Goal: Information Seeking & Learning: Learn about a topic

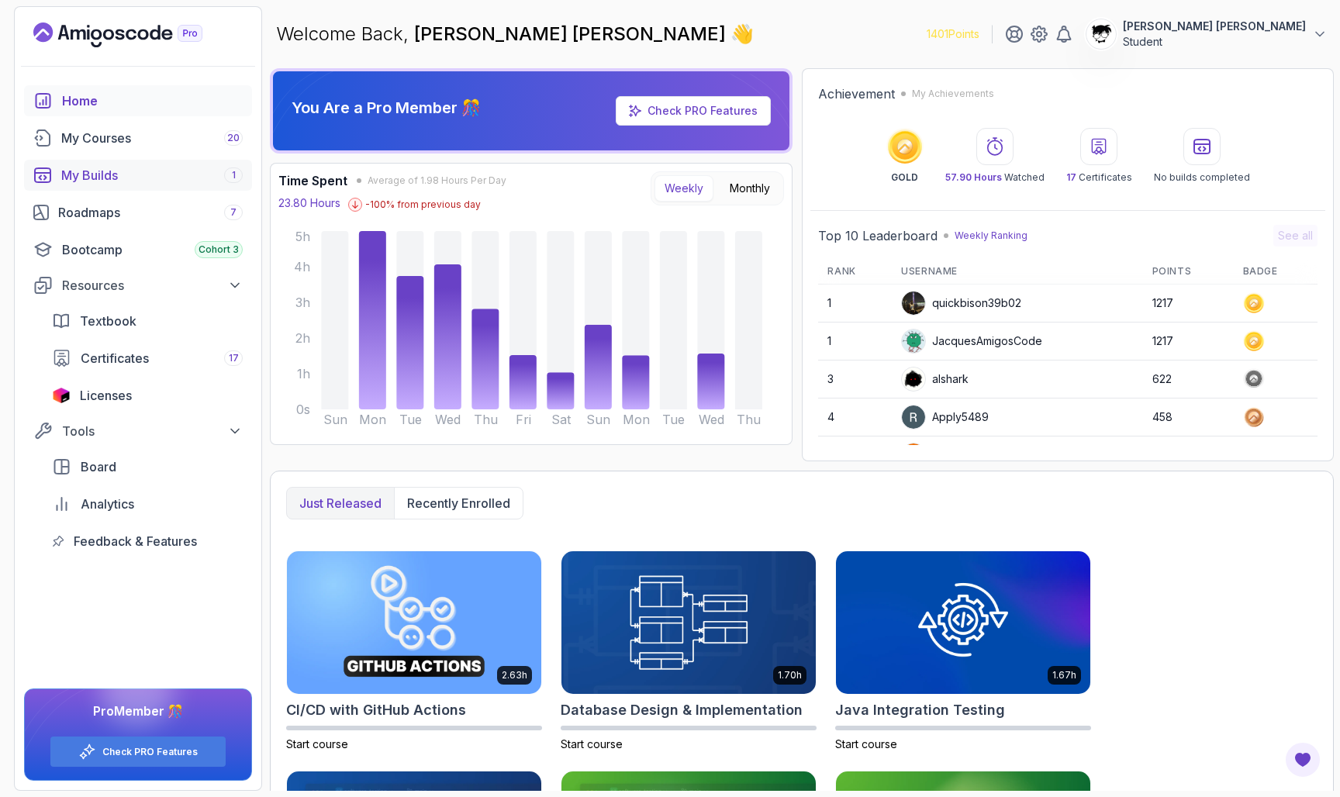
click at [94, 171] on div "My Builds 1" at bounding box center [151, 175] width 181 height 19
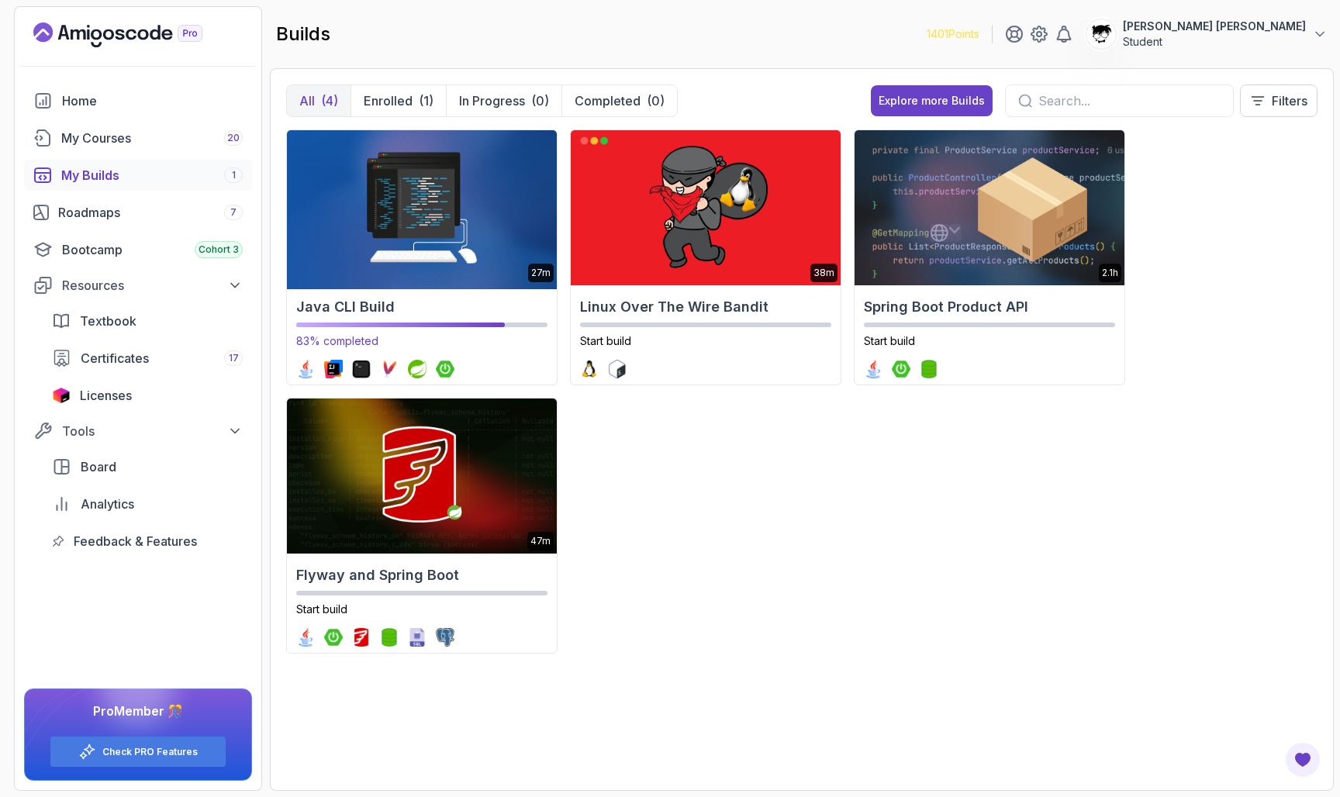
click at [434, 244] on img at bounding box center [421, 207] width 283 height 163
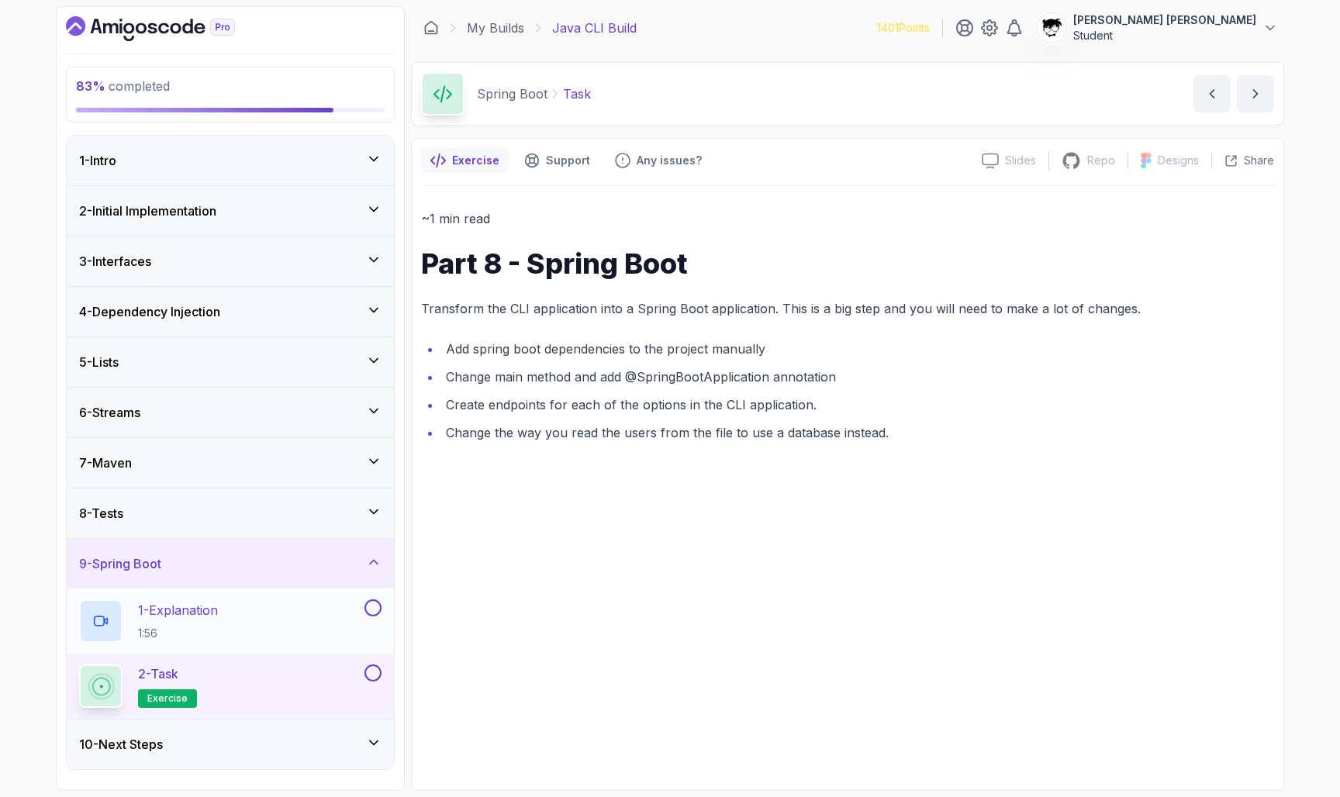
click at [374, 613] on button at bounding box center [372, 607] width 17 height 17
click at [370, 686] on button "2 - Task exercise" at bounding box center [230, 685] width 302 height 43
click at [369, 673] on button at bounding box center [372, 672] width 17 height 17
click at [354, 747] on div "10 - Next Steps" at bounding box center [230, 744] width 302 height 19
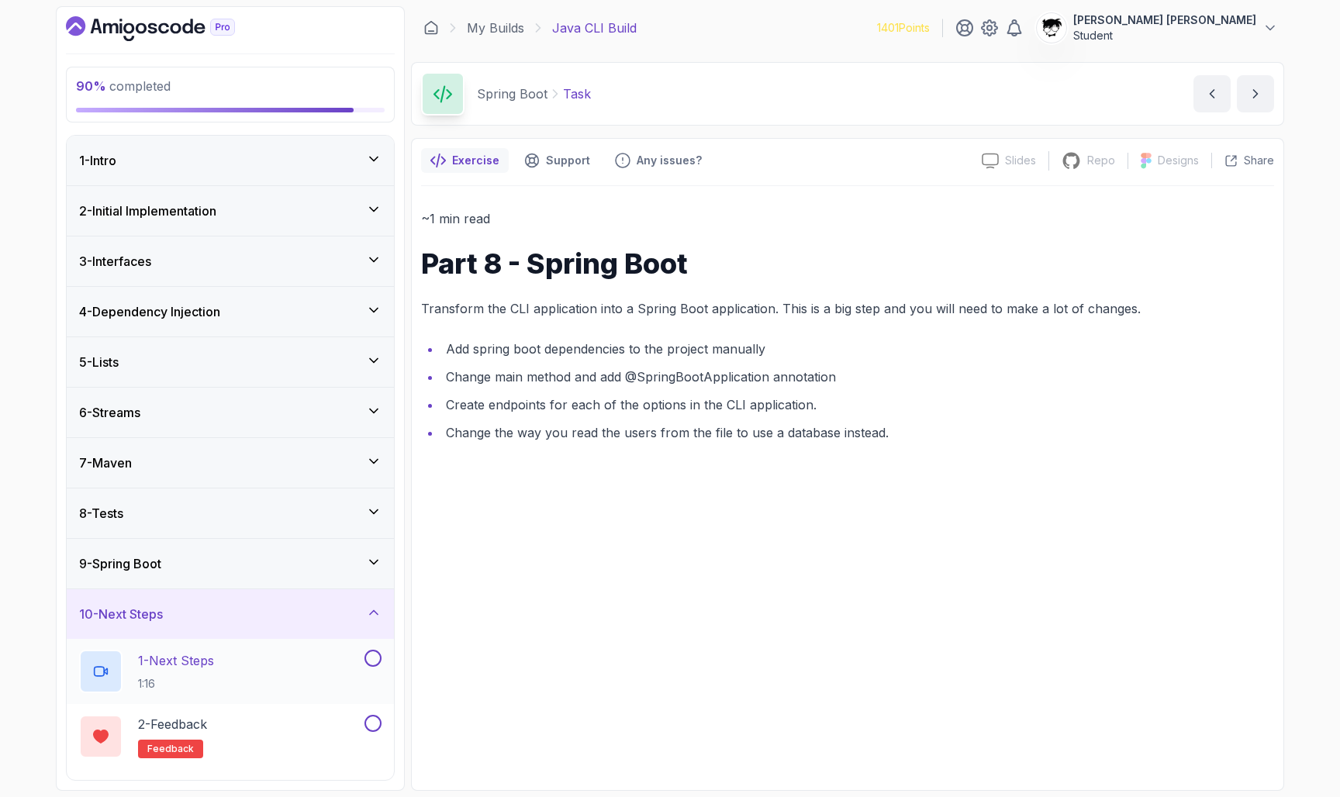
click at [341, 684] on div "1 - Next Steps 1:16" at bounding box center [220, 671] width 282 height 43
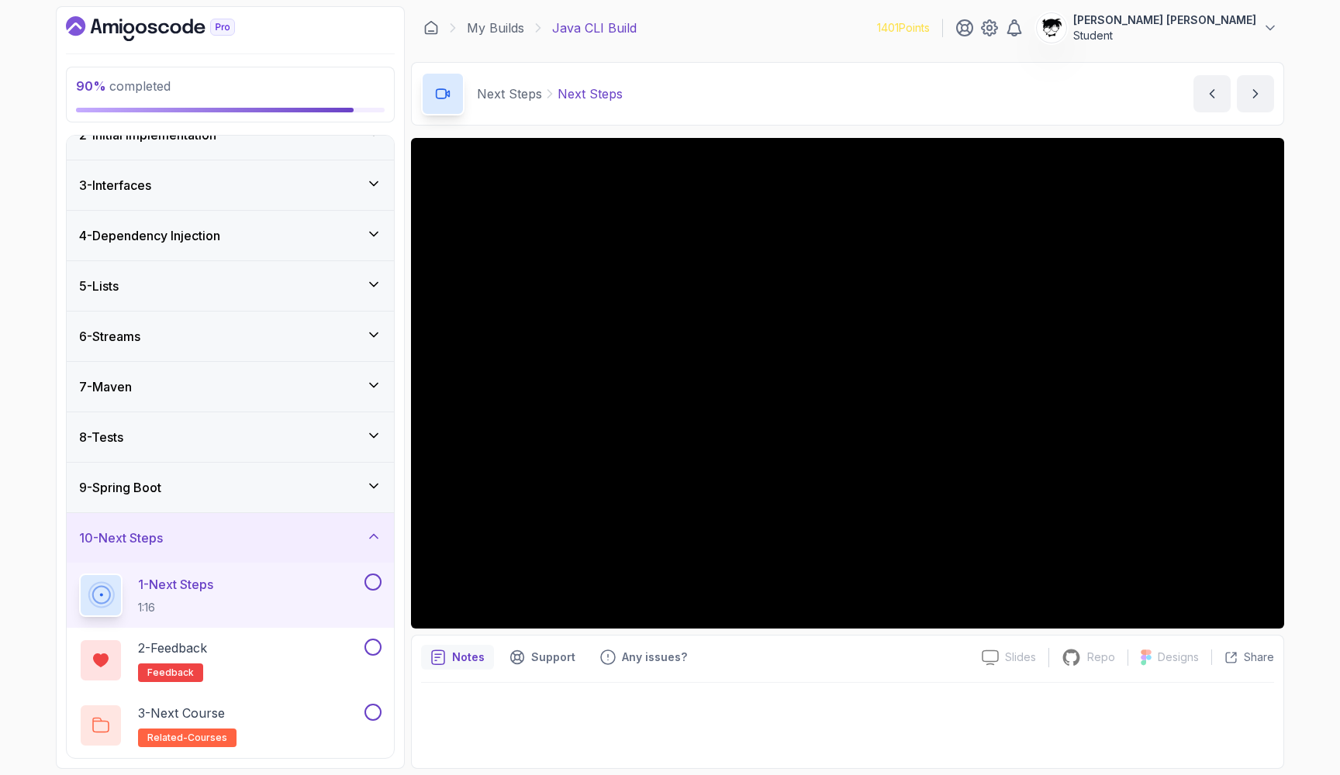
scroll to position [76, 0]
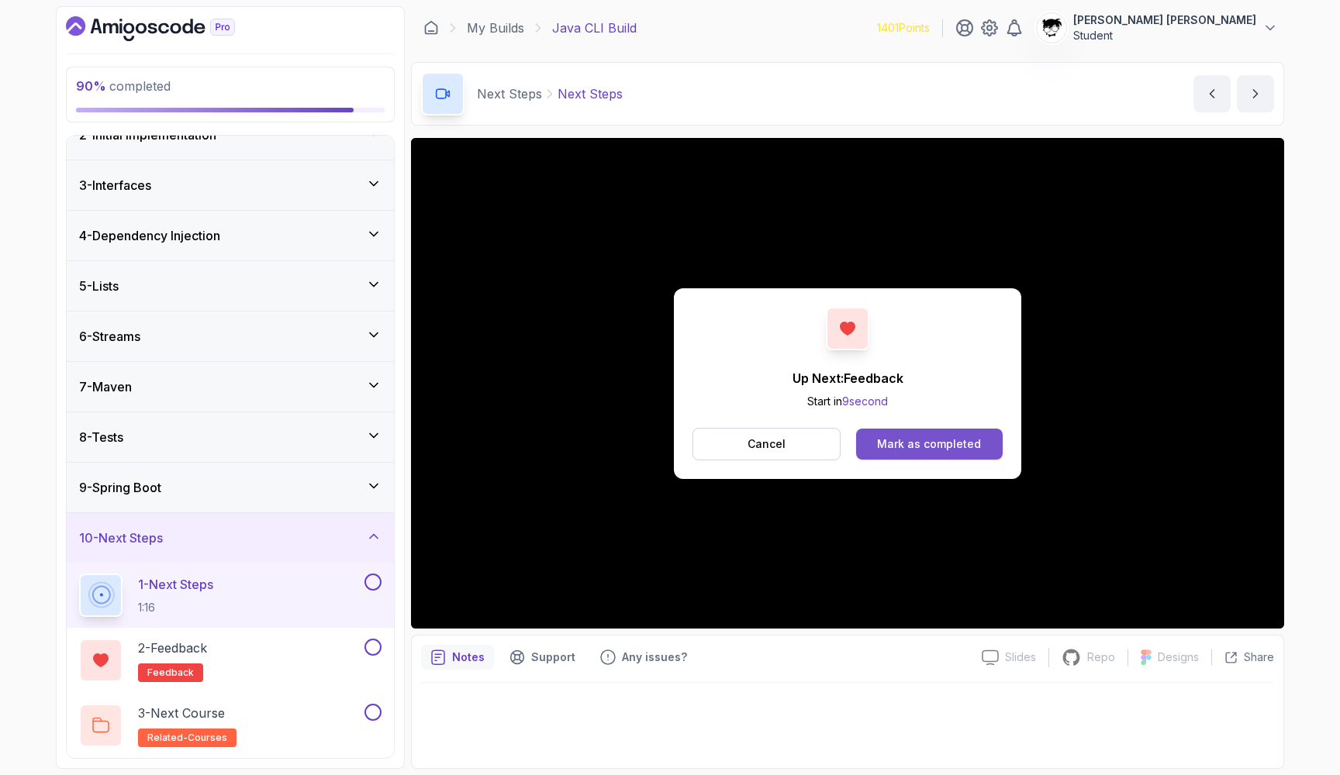
click at [904, 444] on div "Mark as completed" at bounding box center [929, 444] width 104 height 16
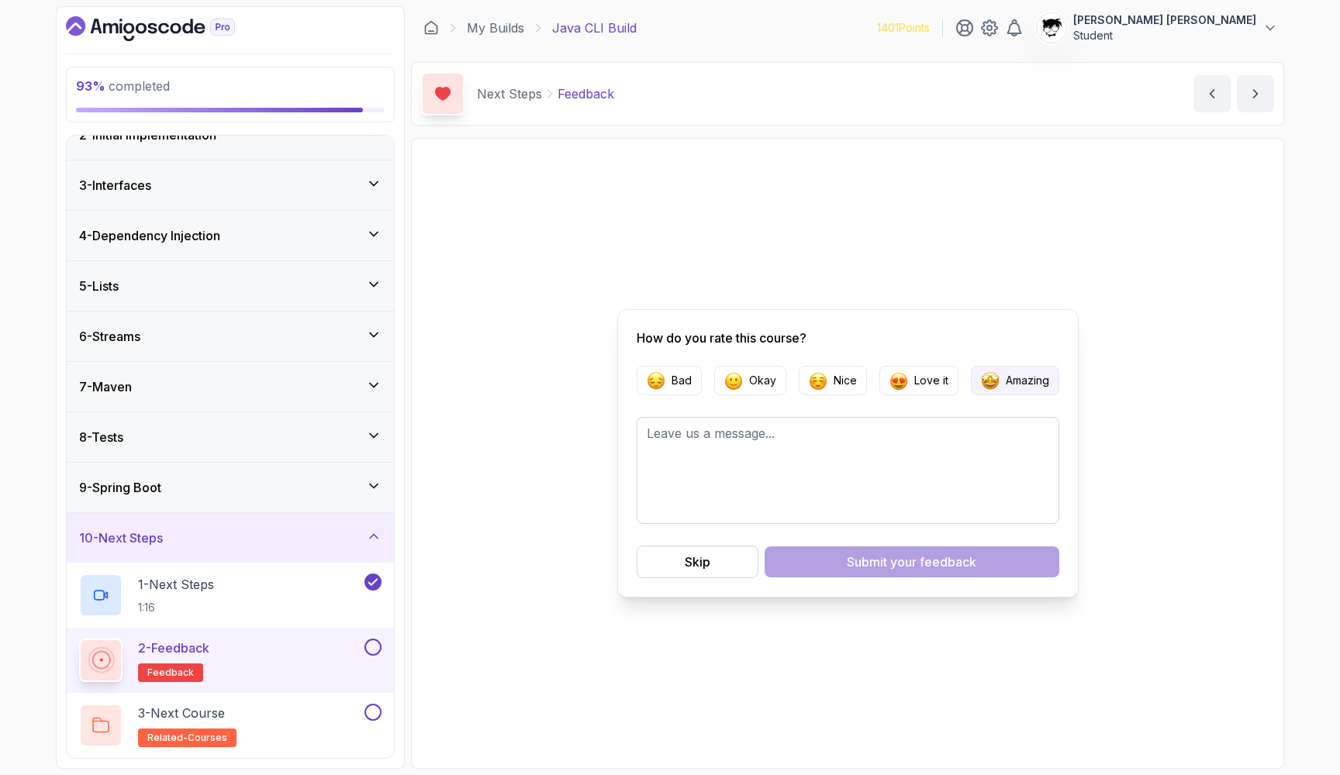
click at [1016, 379] on p "Amazing" at bounding box center [1027, 381] width 43 height 16
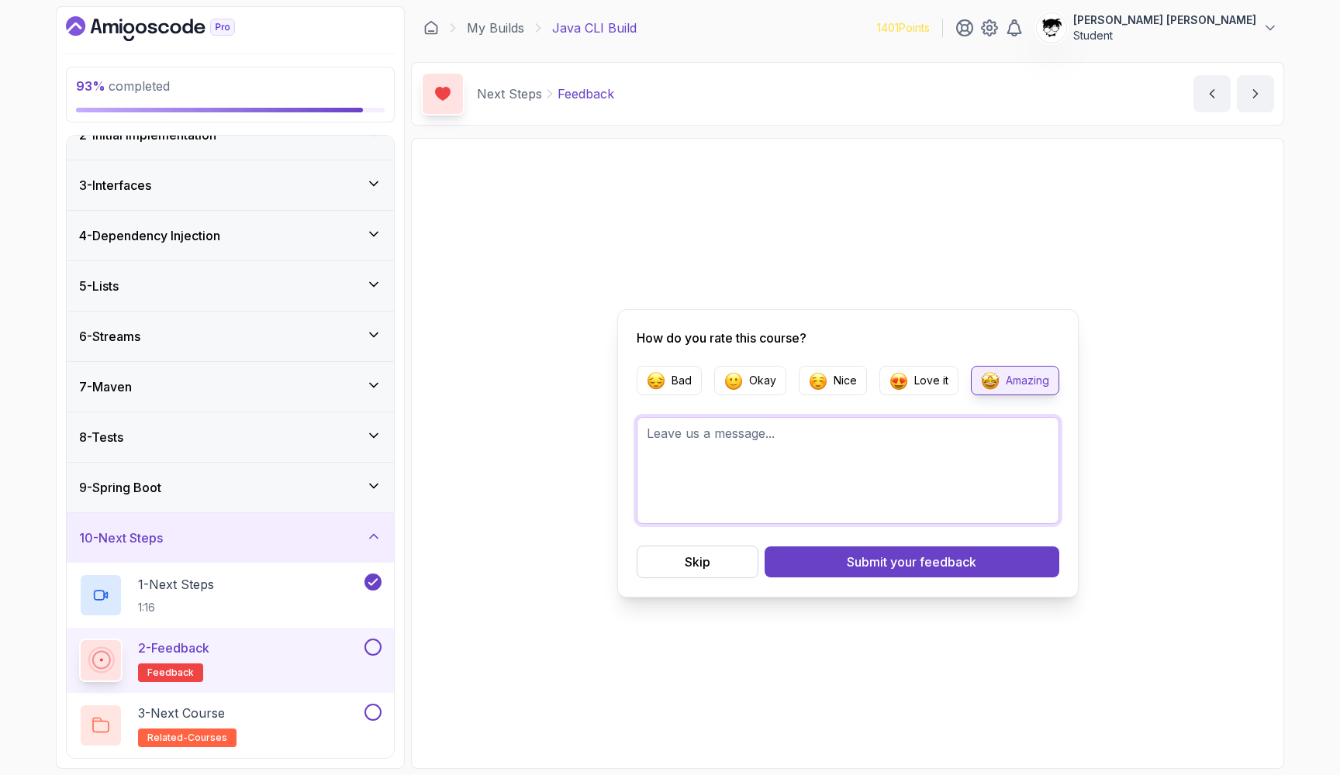
click at [914, 491] on textarea at bounding box center [848, 470] width 423 height 107
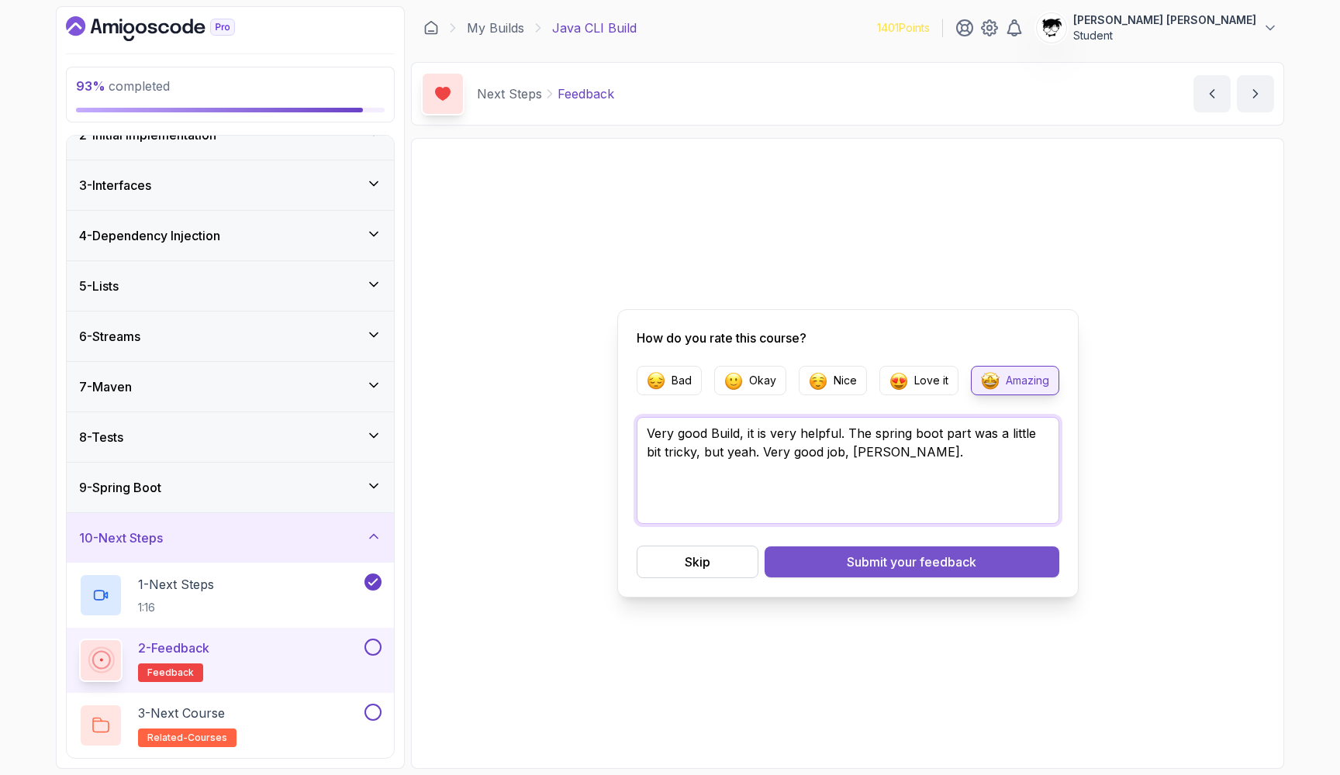
type textarea "Very good Build, it is very helpful. The spring boot part was a little bit tric…"
click at [866, 564] on div "Submit your feedback" at bounding box center [911, 562] width 129 height 19
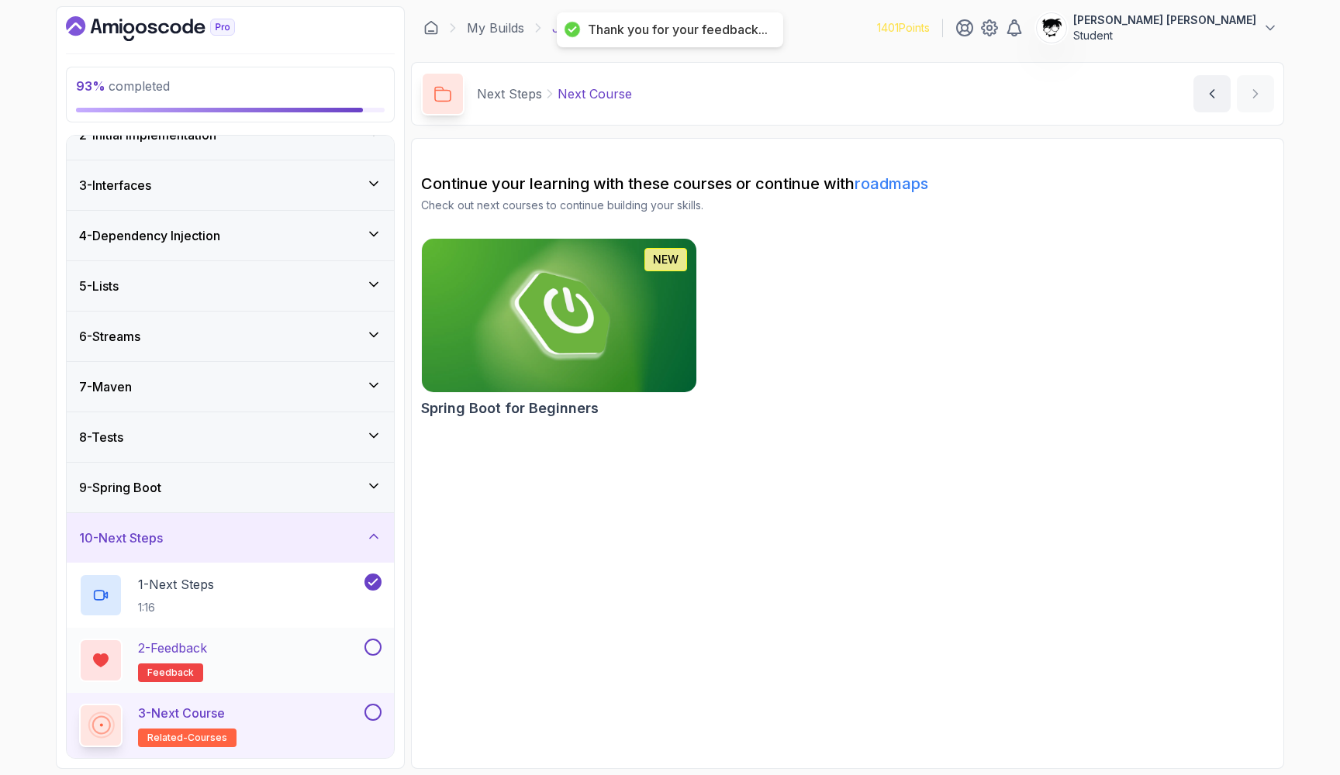
click at [370, 650] on button at bounding box center [372, 647] width 17 height 17
click at [375, 705] on button at bounding box center [372, 712] width 17 height 17
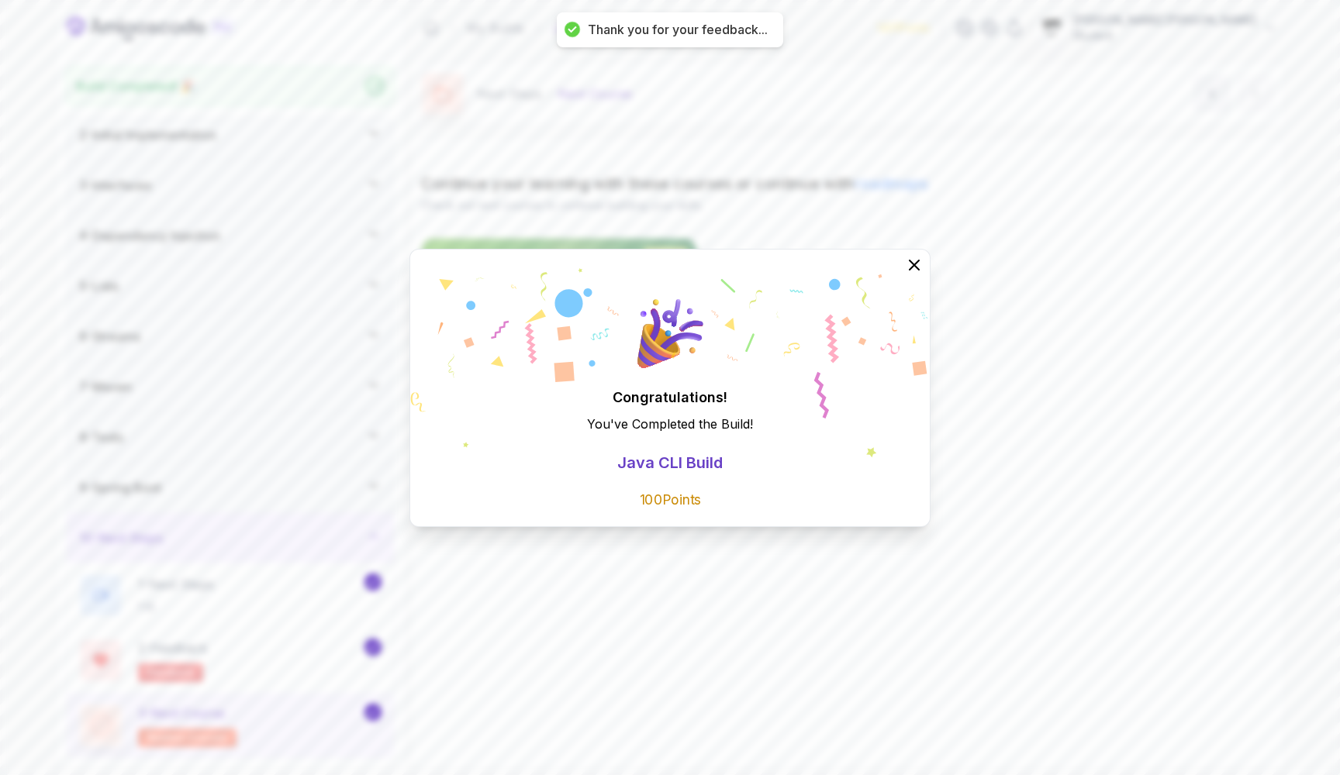
scroll to position [59, 0]
click at [645, 468] on p "Java CLI Build" at bounding box center [669, 463] width 105 height 22
click at [650, 568] on div "Congratulations! You've Completed the Build ! Java CLI Build 100 Points" at bounding box center [670, 387] width 1340 height 775
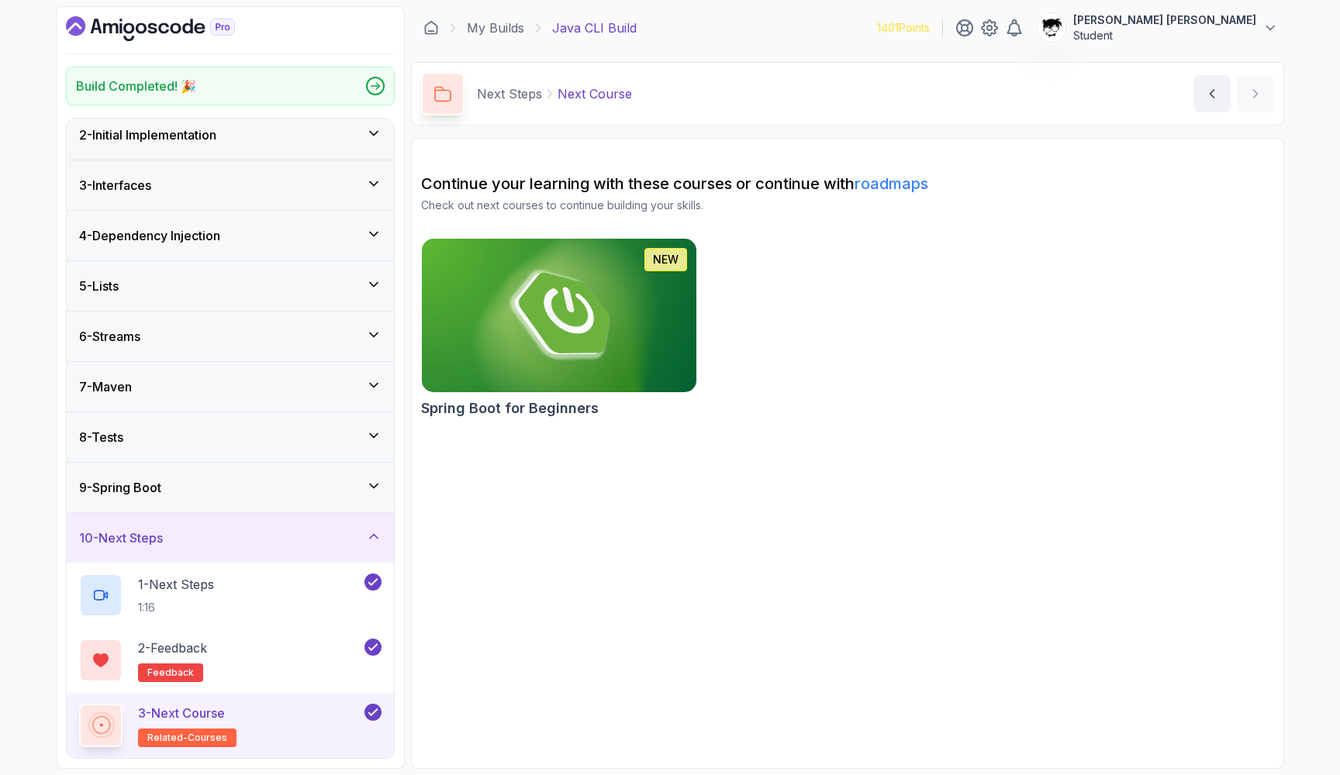
click at [145, 33] on icon "Dashboard" at bounding box center [150, 28] width 169 height 25
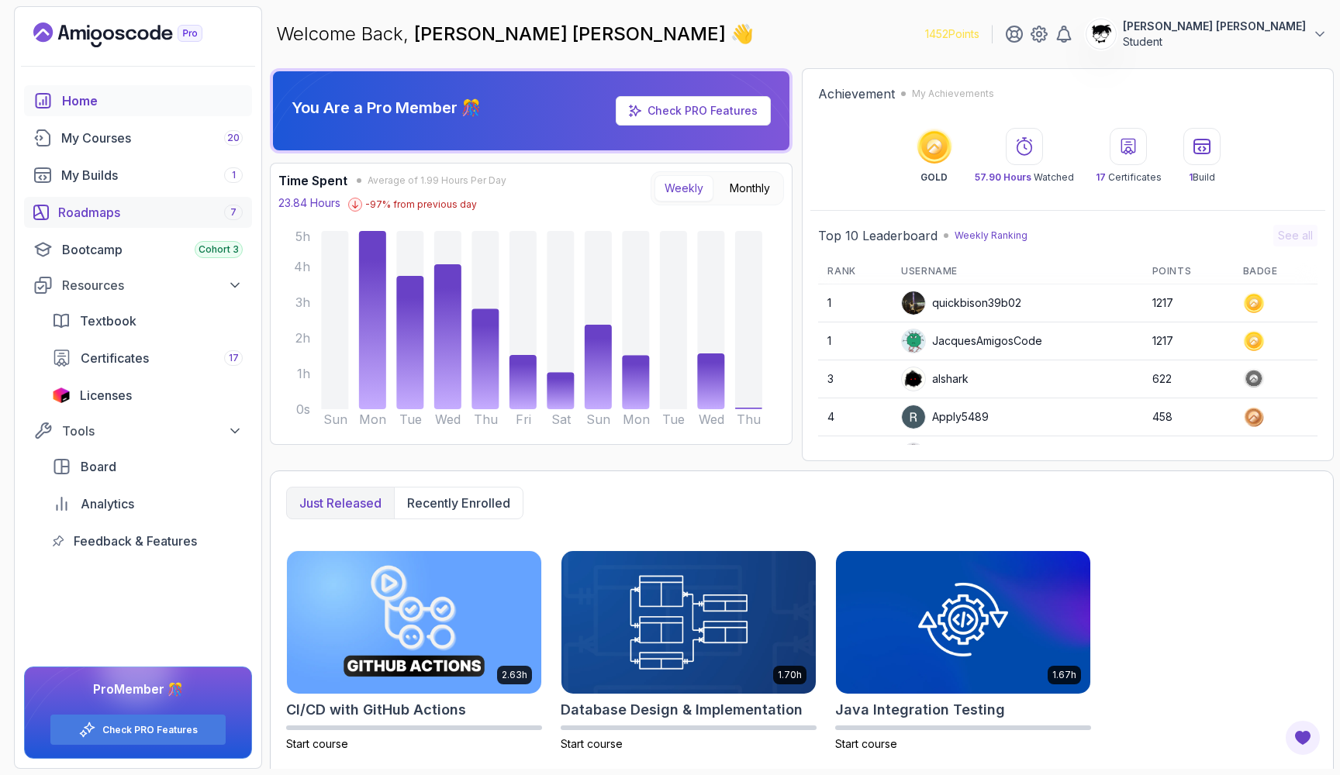
click at [122, 210] on div "Roadmaps 7" at bounding box center [150, 212] width 185 height 19
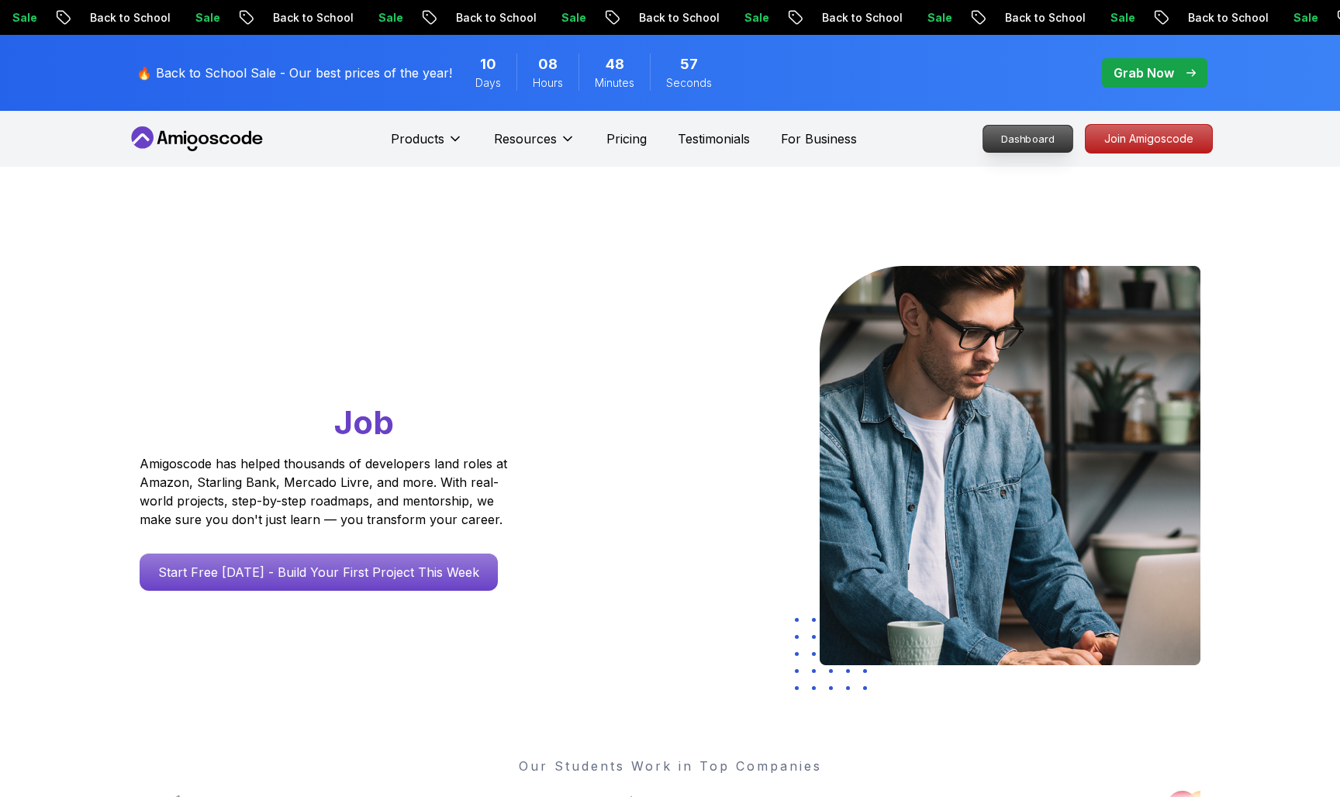
click at [992, 128] on p "Dashboard" at bounding box center [1027, 139] width 89 height 26
click at [997, 138] on p "Dashboard" at bounding box center [1027, 139] width 89 height 26
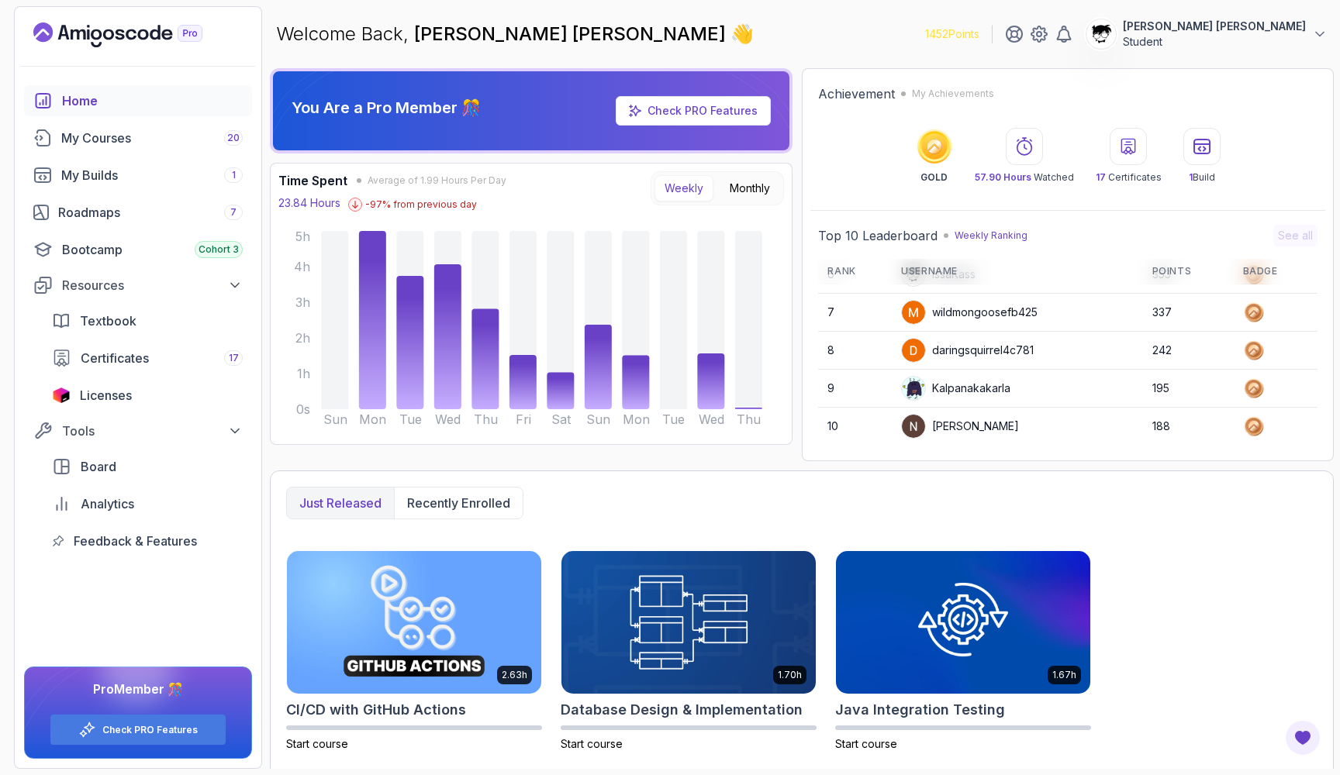
scroll to position [219, 0]
click at [74, 180] on div "My Builds 1" at bounding box center [151, 175] width 181 height 19
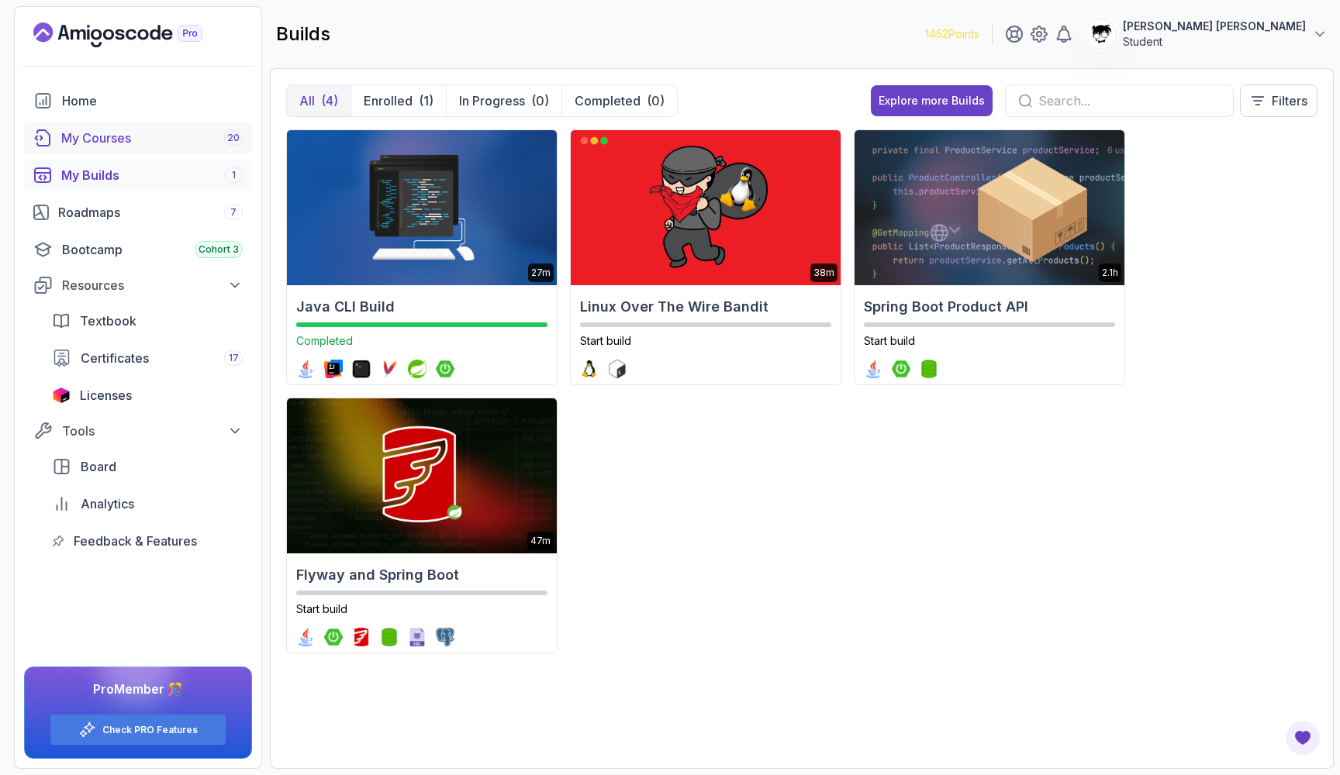
click at [74, 136] on div "My Courses 20" at bounding box center [151, 138] width 181 height 19
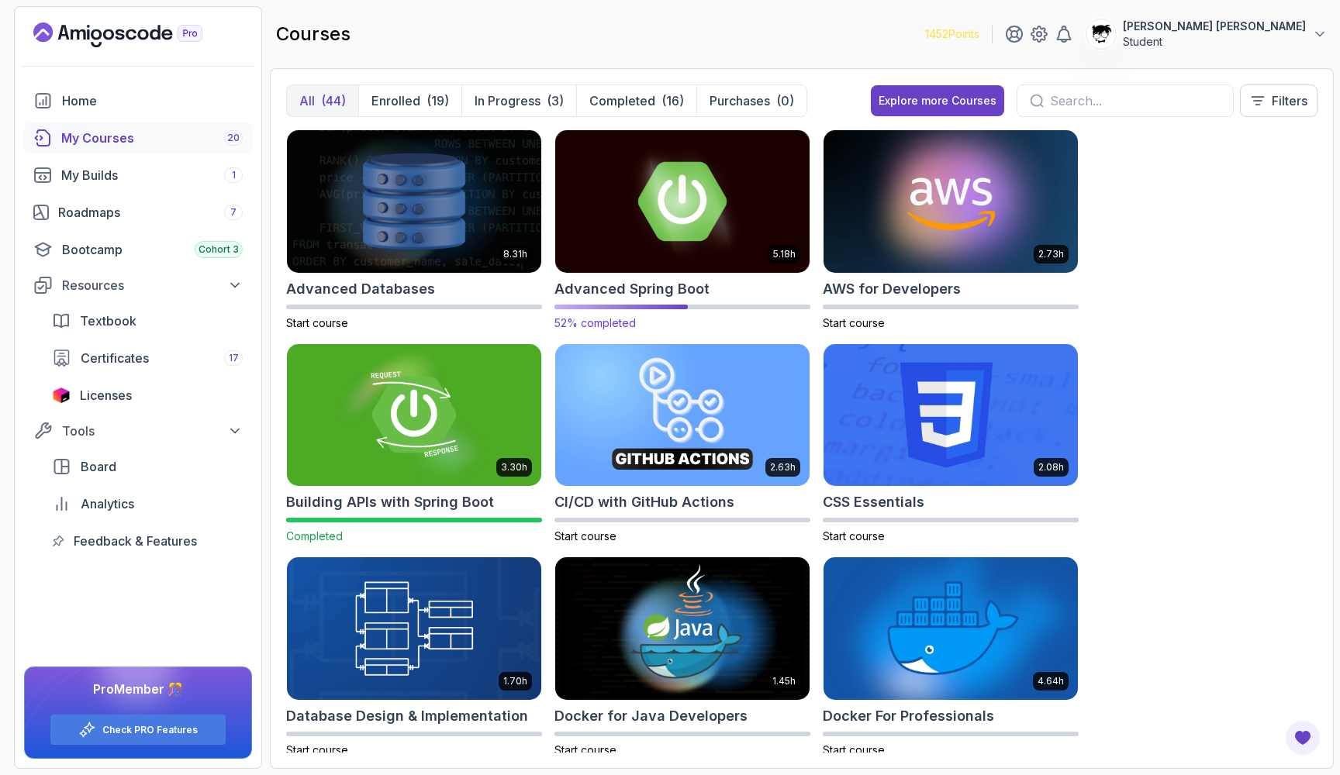
click at [677, 172] on img at bounding box center [682, 201] width 267 height 150
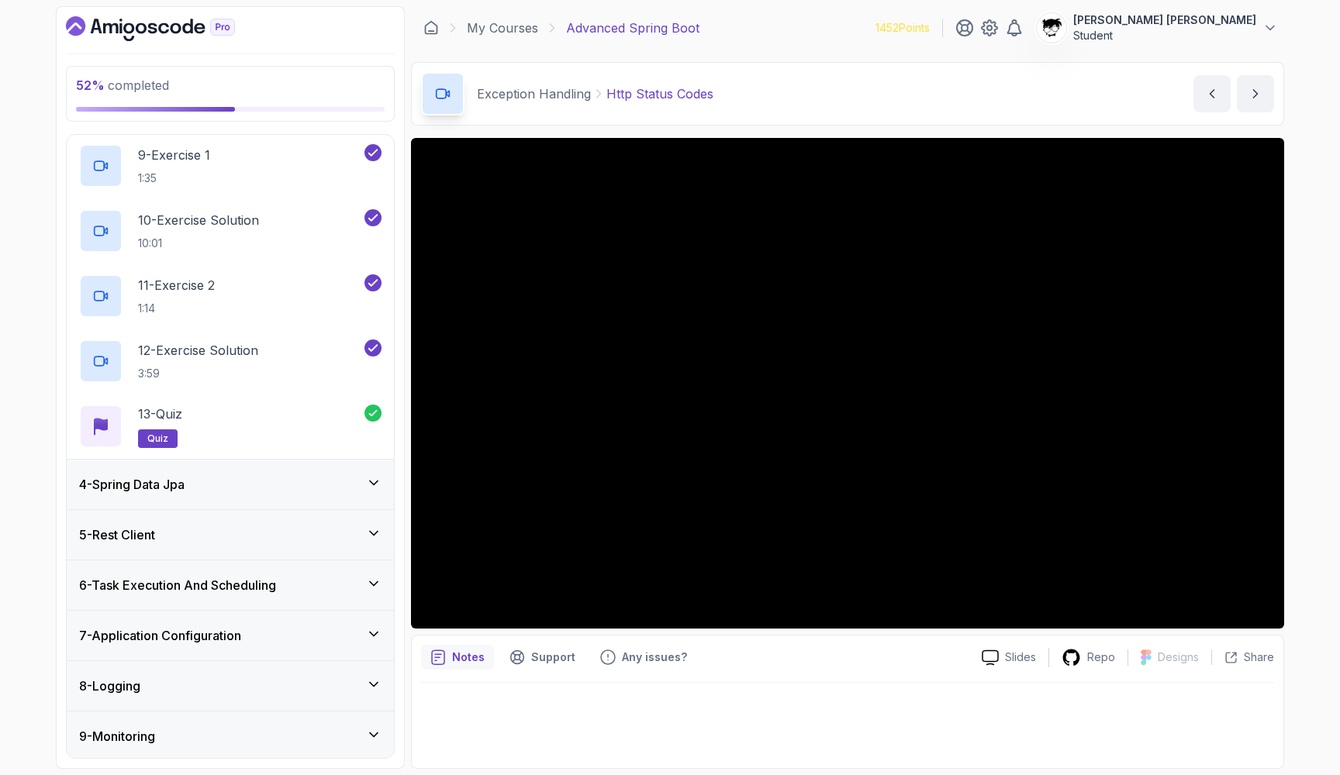
scroll to position [814, 0]
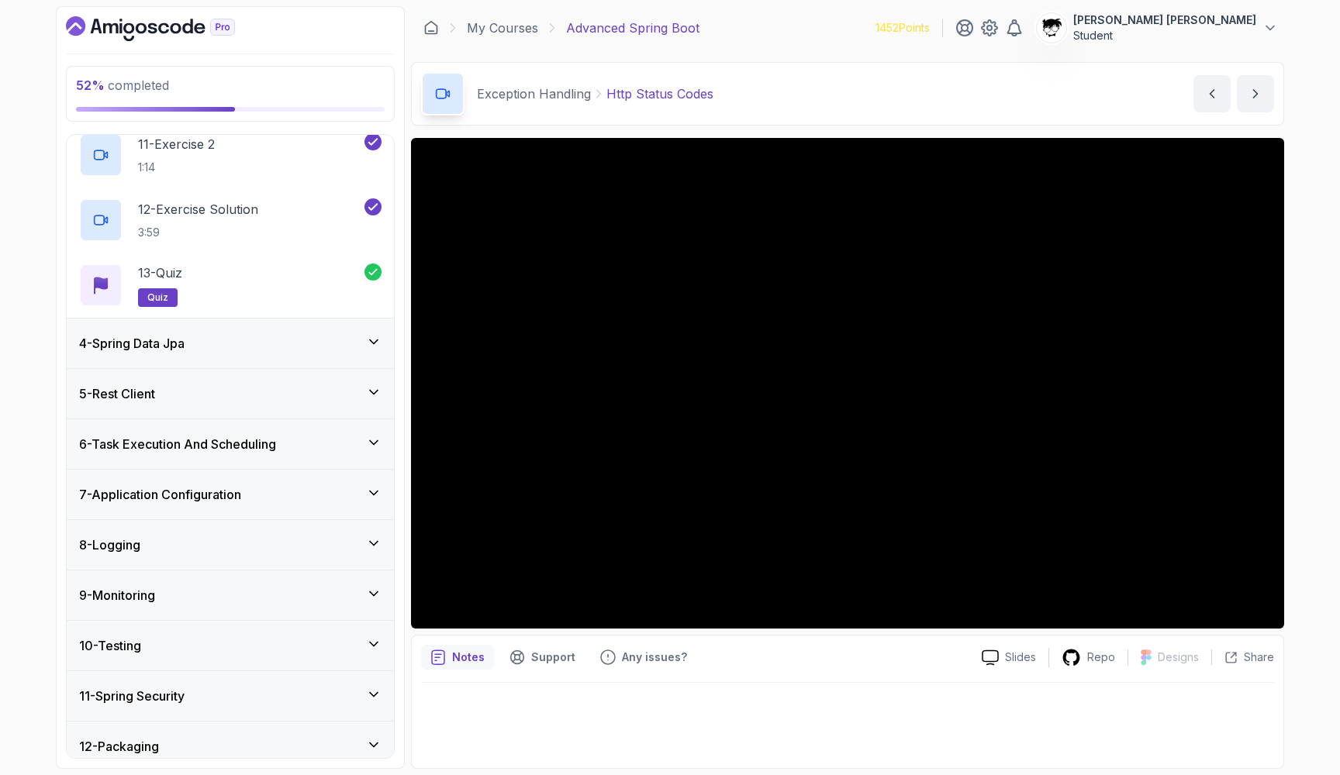
click at [147, 395] on h3 "5 - Rest Client" at bounding box center [117, 394] width 76 height 19
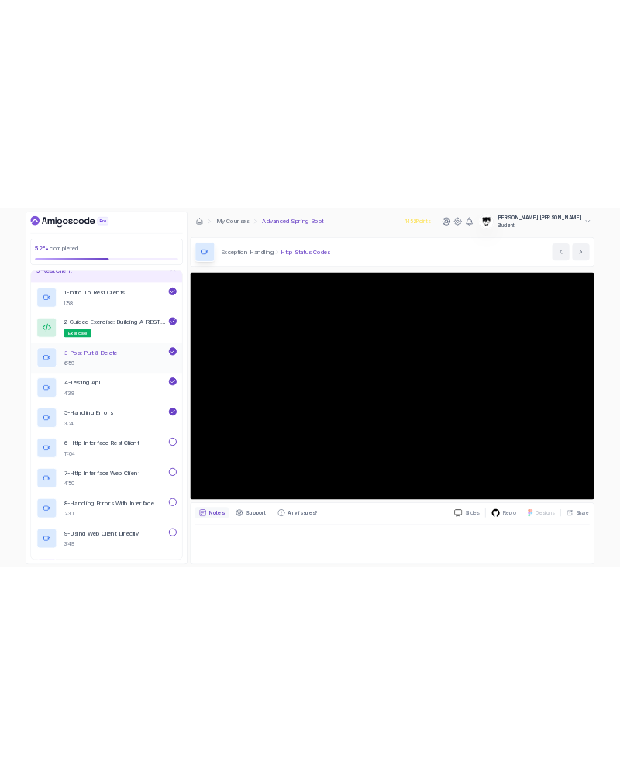
scroll to position [251, 0]
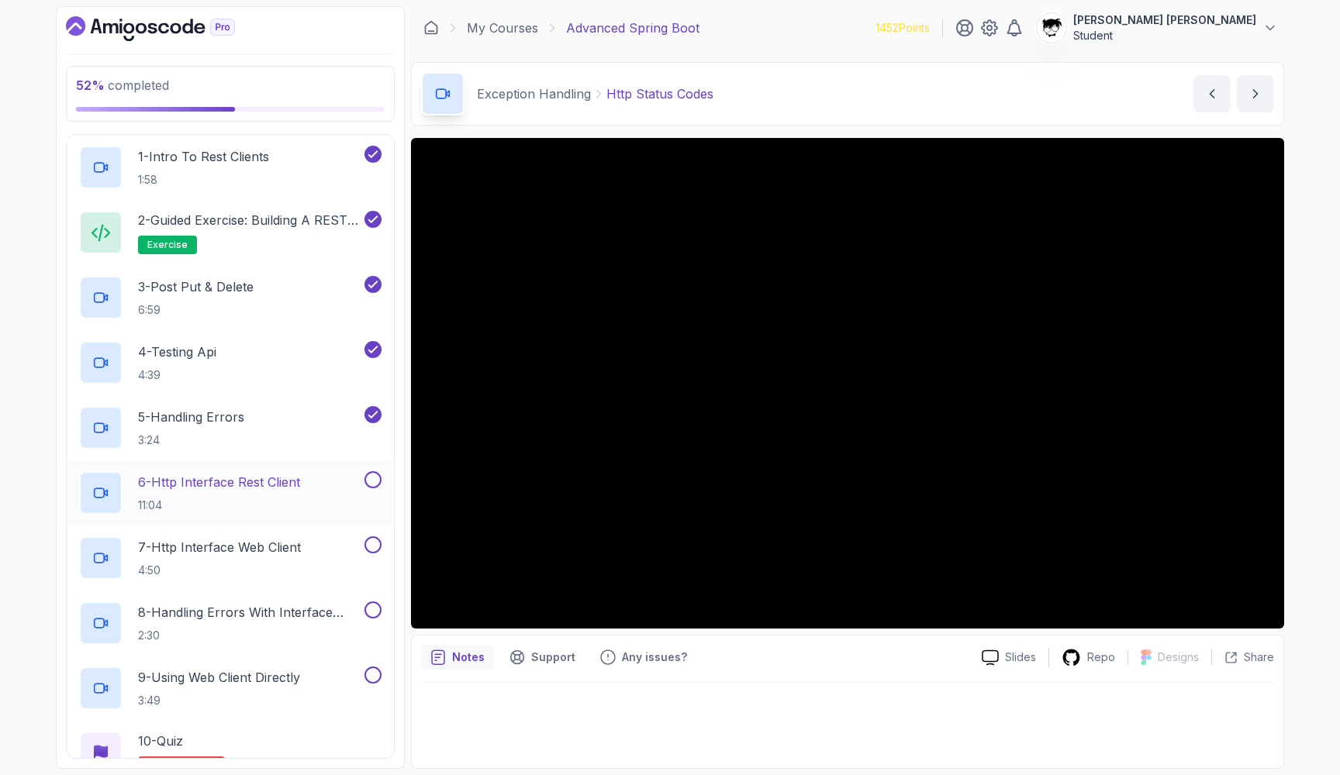
click at [185, 489] on p "6 - Http Interface Rest Client" at bounding box center [219, 482] width 162 height 19
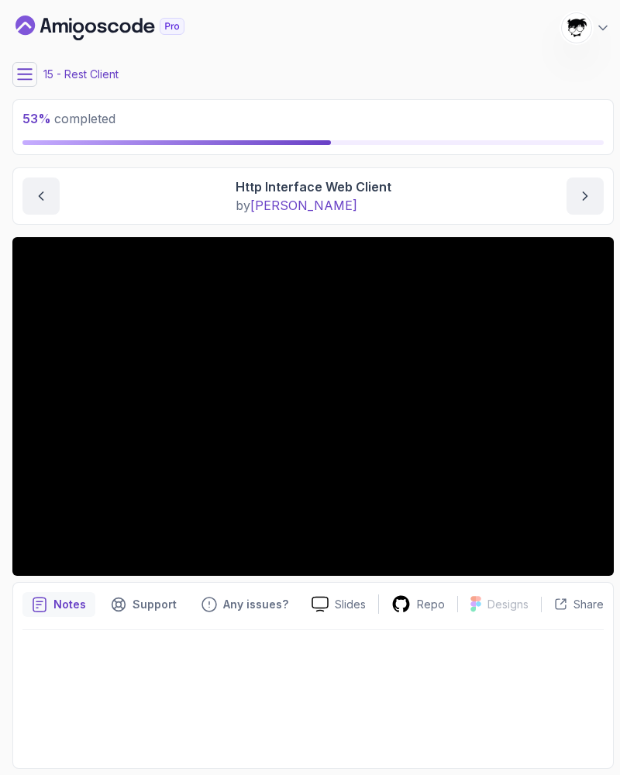
click at [26, 74] on icon at bounding box center [25, 74] width 14 height 10
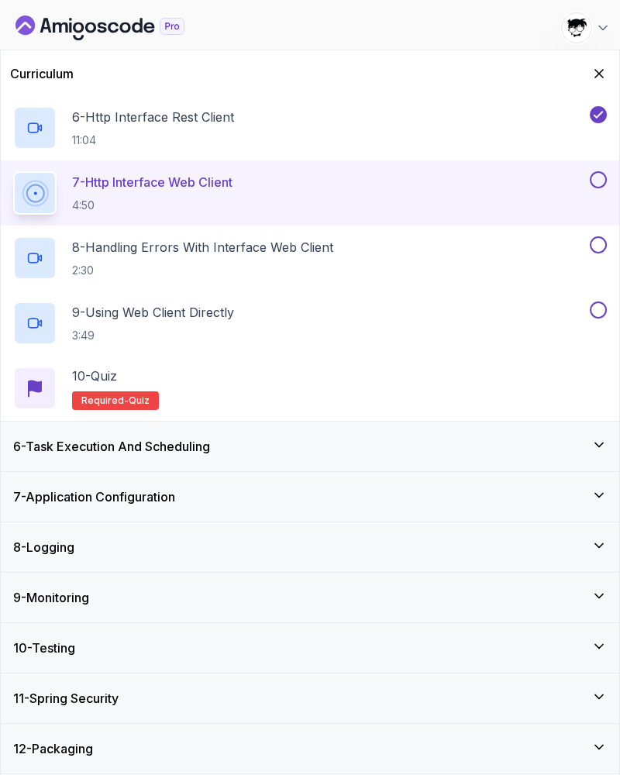
scroll to position [578, 0]
click at [604, 70] on icon "Hide Curriculum for mobile" at bounding box center [599, 74] width 9 height 9
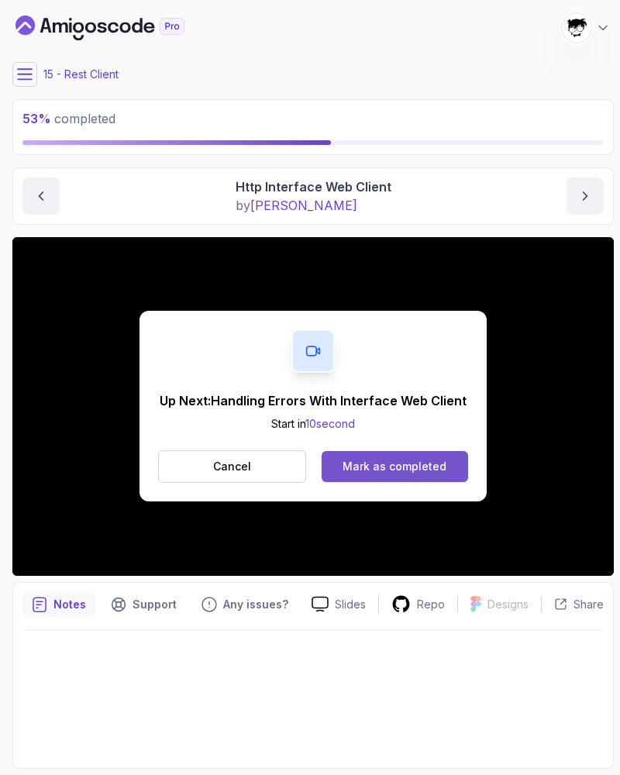
click at [368, 479] on button "Mark as completed" at bounding box center [395, 466] width 147 height 31
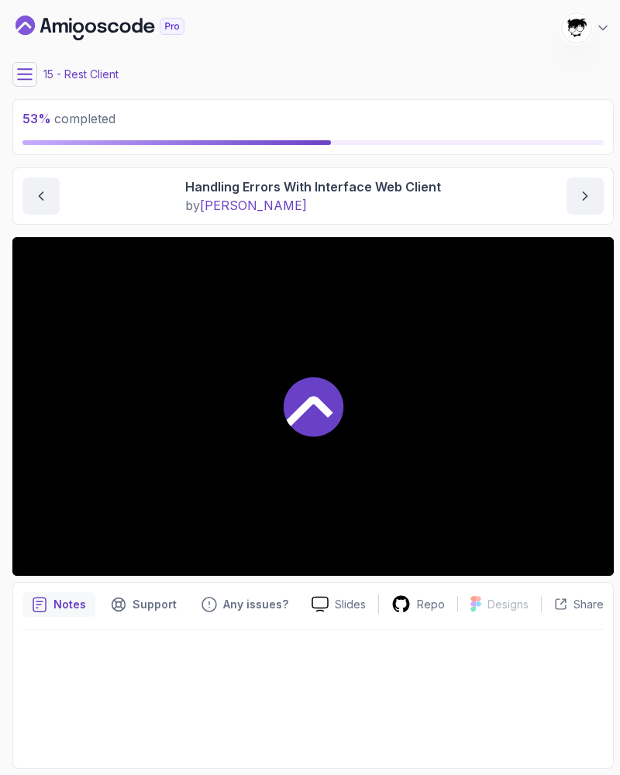
click at [29, 64] on button at bounding box center [24, 74] width 25 height 25
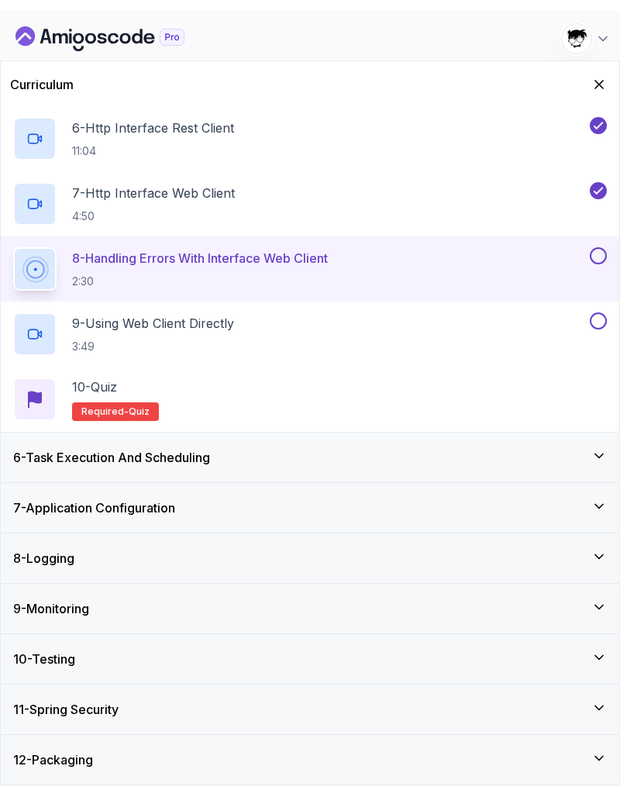
scroll to position [578, 0]
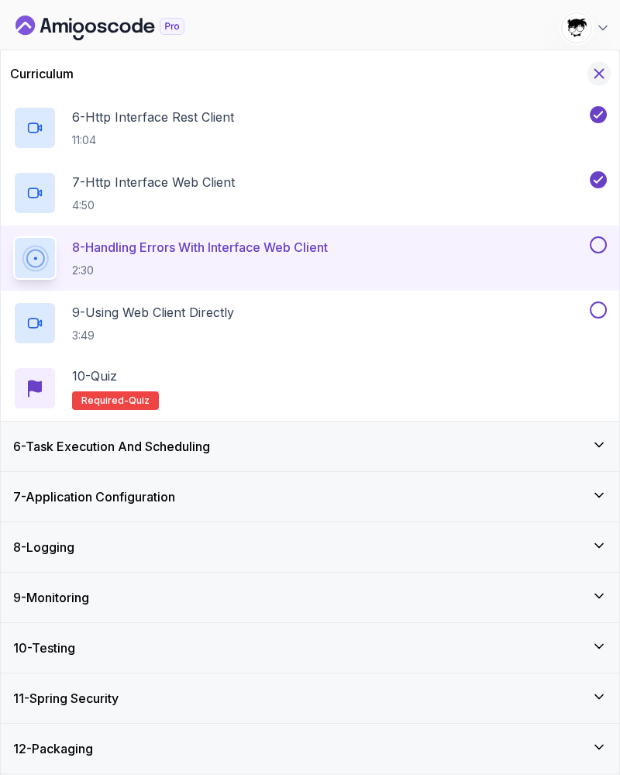
click at [601, 71] on icon "Hide Curriculum for mobile" at bounding box center [599, 73] width 17 height 17
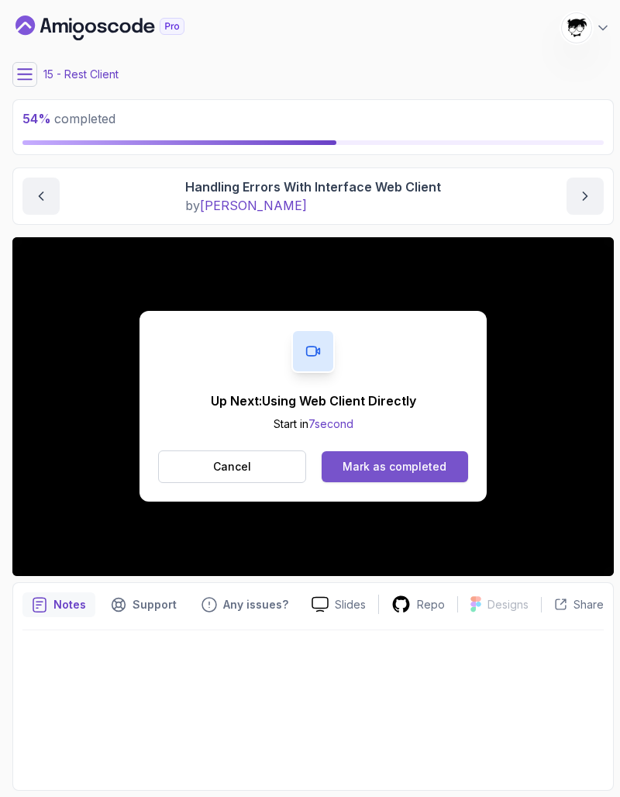
click at [391, 463] on div "Mark as completed" at bounding box center [395, 467] width 104 height 16
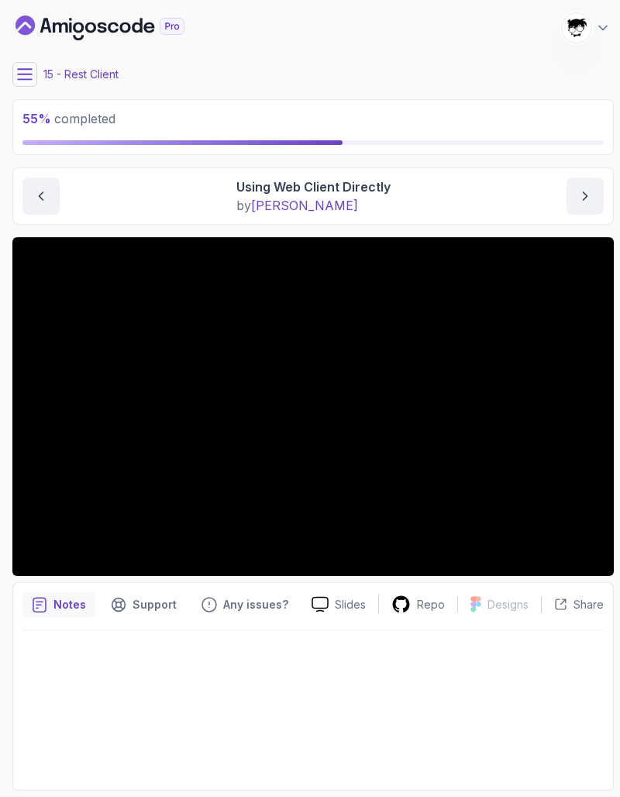
click at [25, 66] on button at bounding box center [24, 74] width 25 height 25
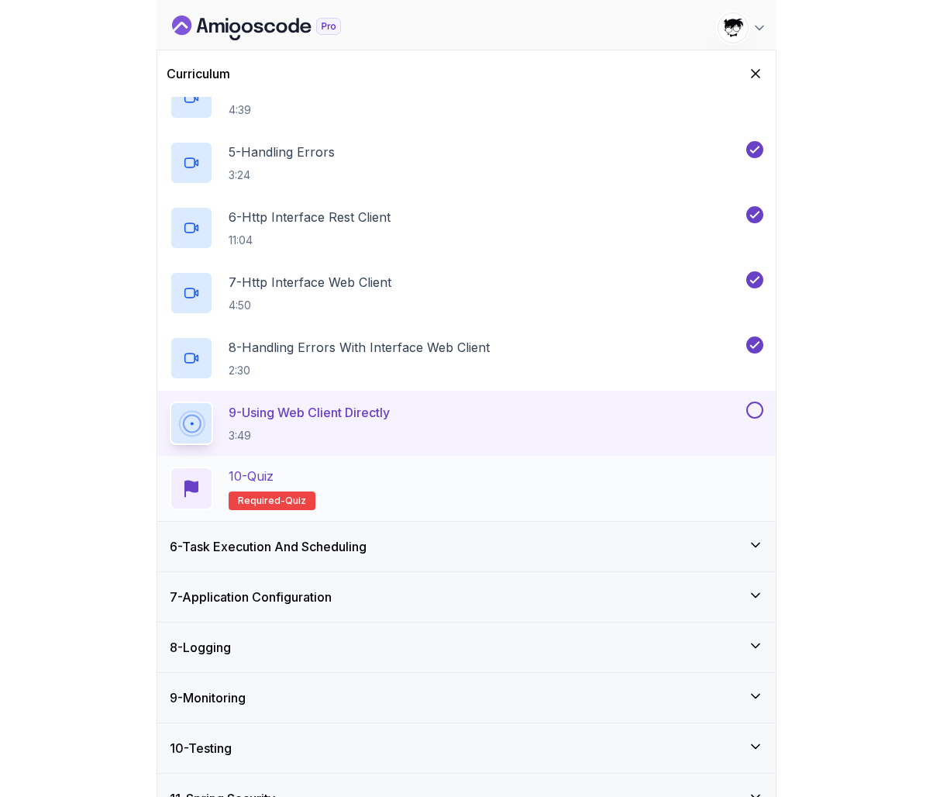
scroll to position [485, 0]
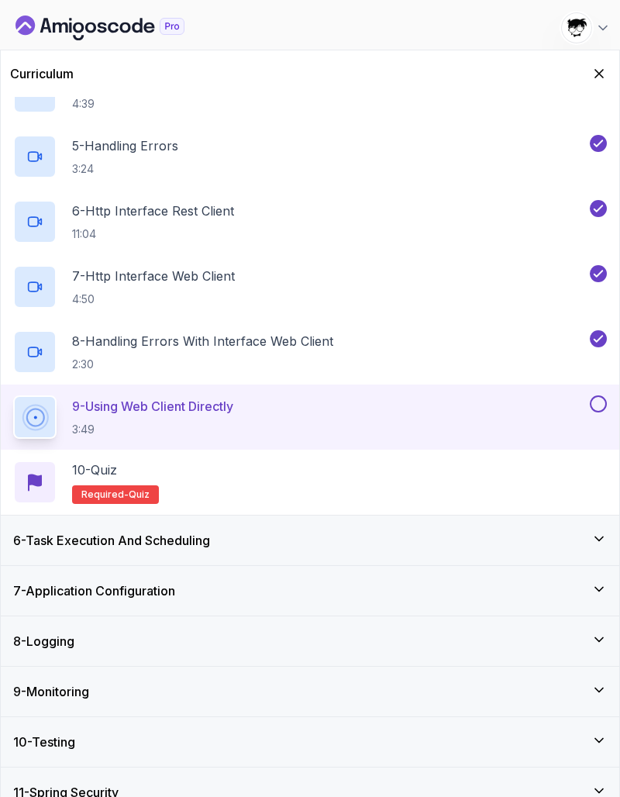
click at [598, 53] on div "Curriculum" at bounding box center [310, 73] width 619 height 47
click at [596, 66] on button "Hide Curriculum for mobile" at bounding box center [600, 74] width 24 height 24
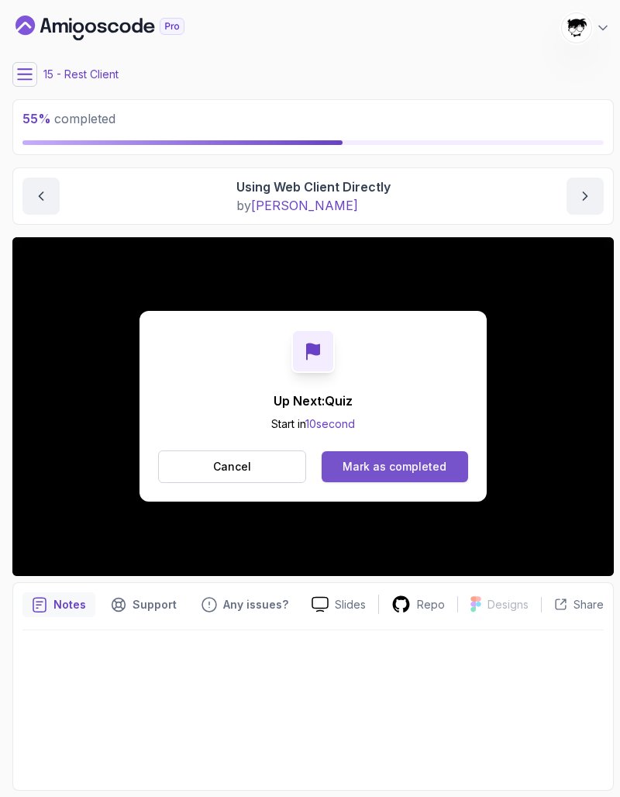
click at [440, 464] on div "Mark as completed" at bounding box center [395, 467] width 104 height 16
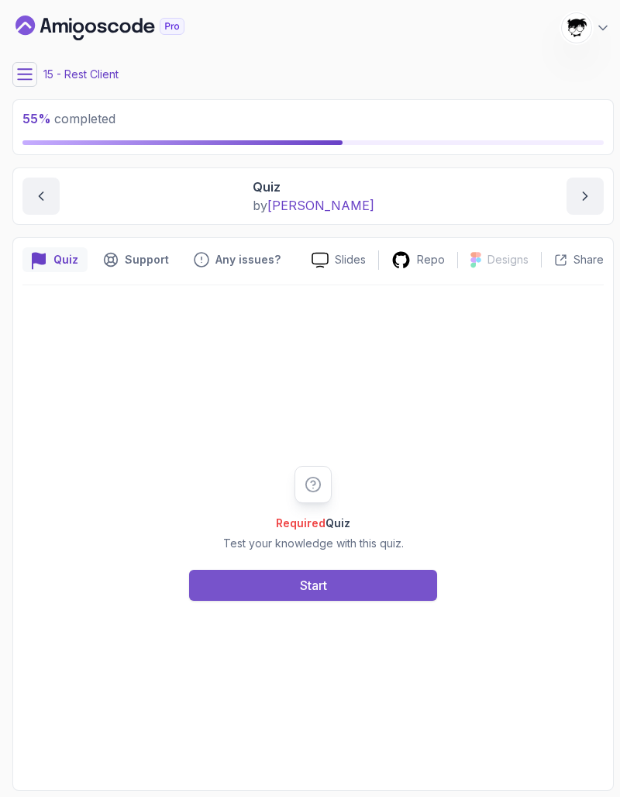
click at [264, 584] on button "Start" at bounding box center [313, 585] width 248 height 31
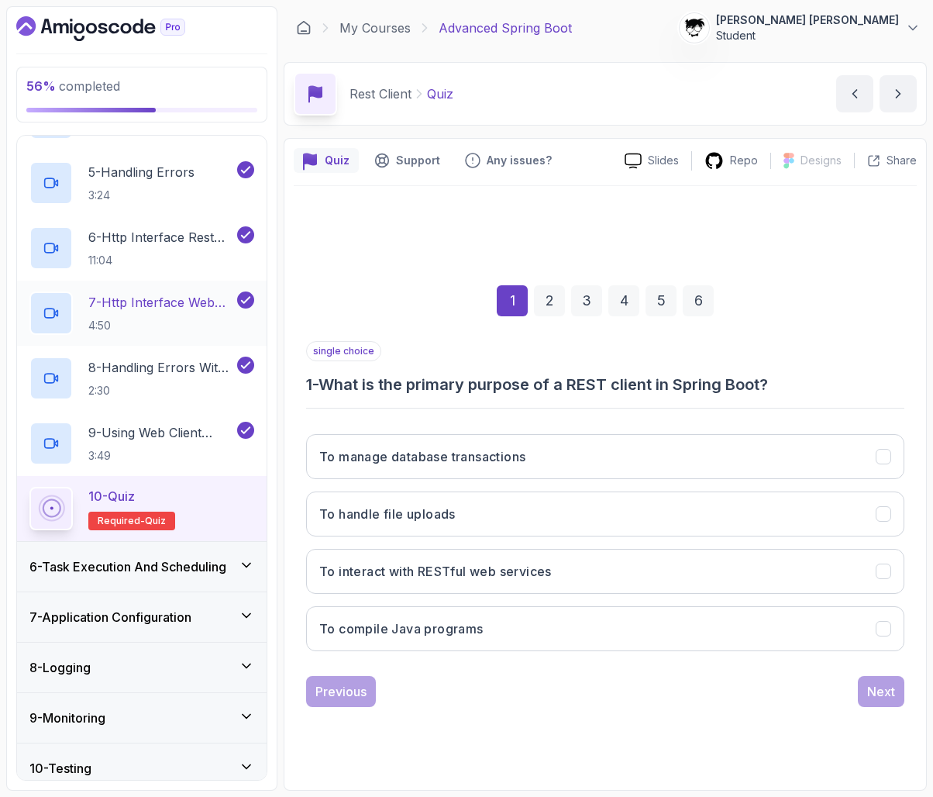
scroll to position [585, 0]
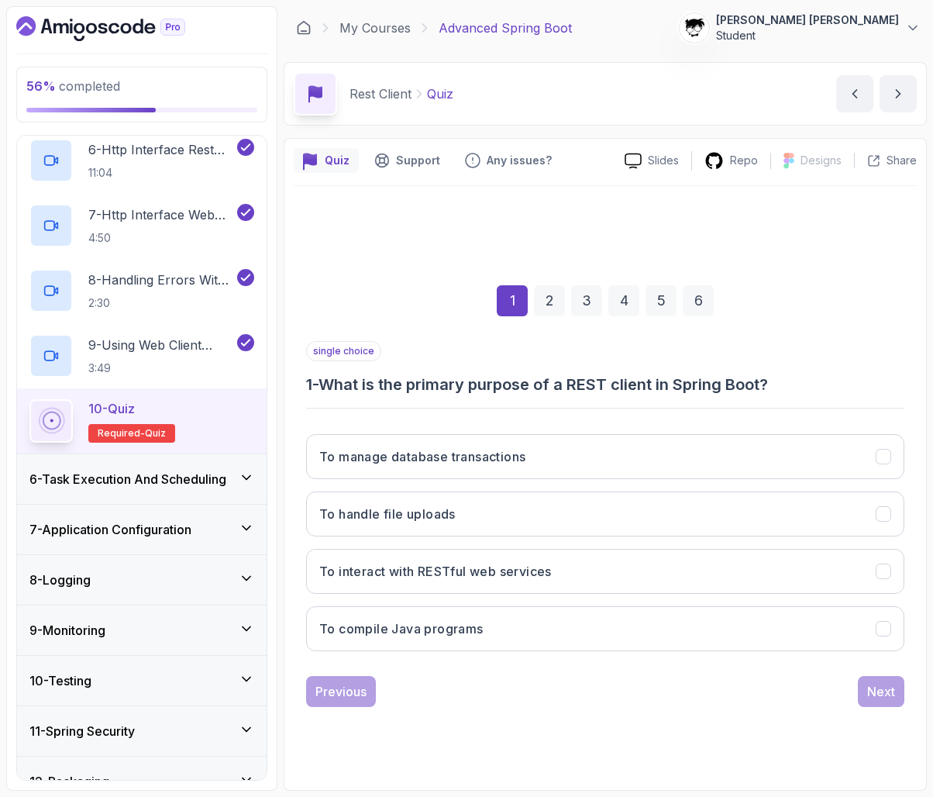
click at [149, 476] on h3 "6 - Task Execution And Scheduling" at bounding box center [127, 479] width 197 height 19
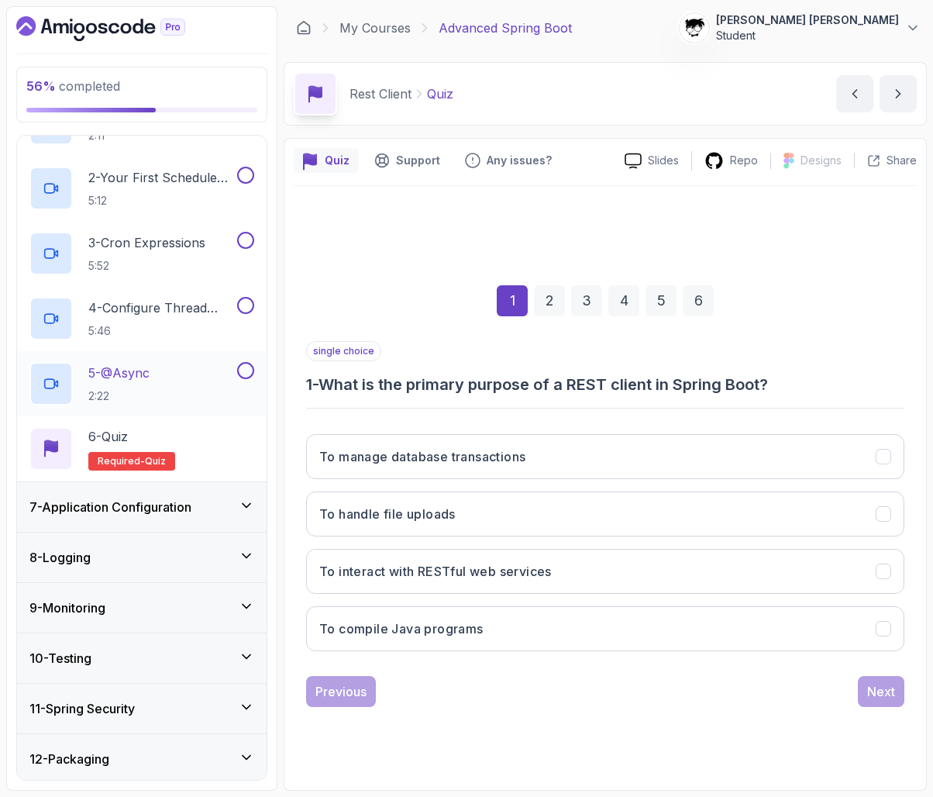
scroll to position [350, 0]
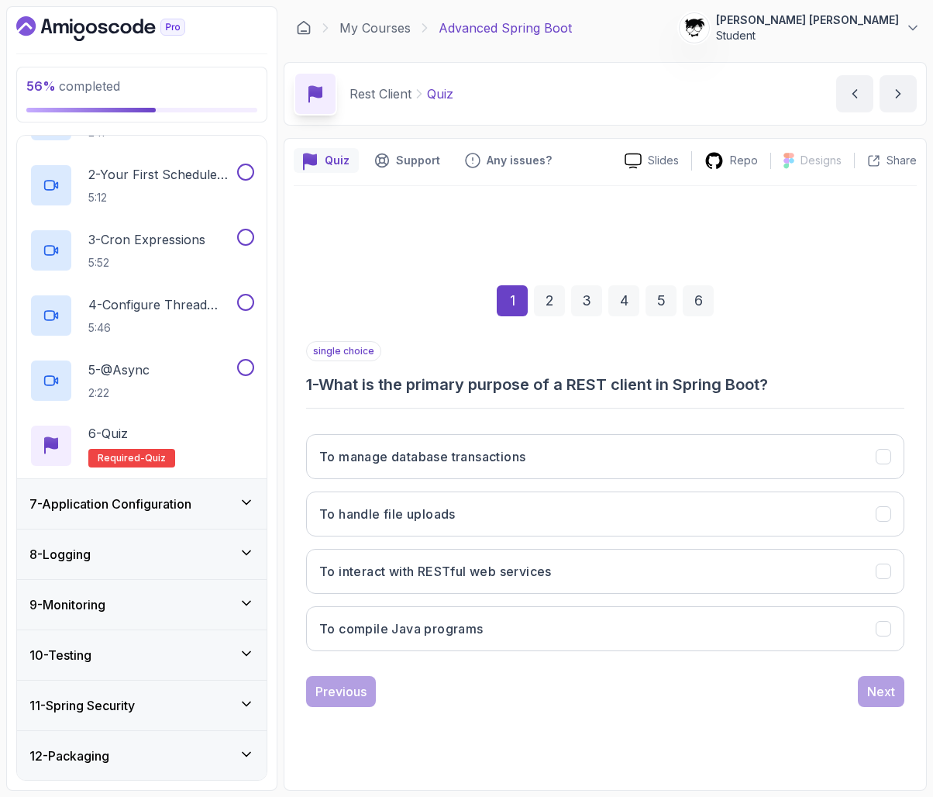
click at [191, 499] on h3 "7 - Application Configuration" at bounding box center [110, 504] width 162 height 19
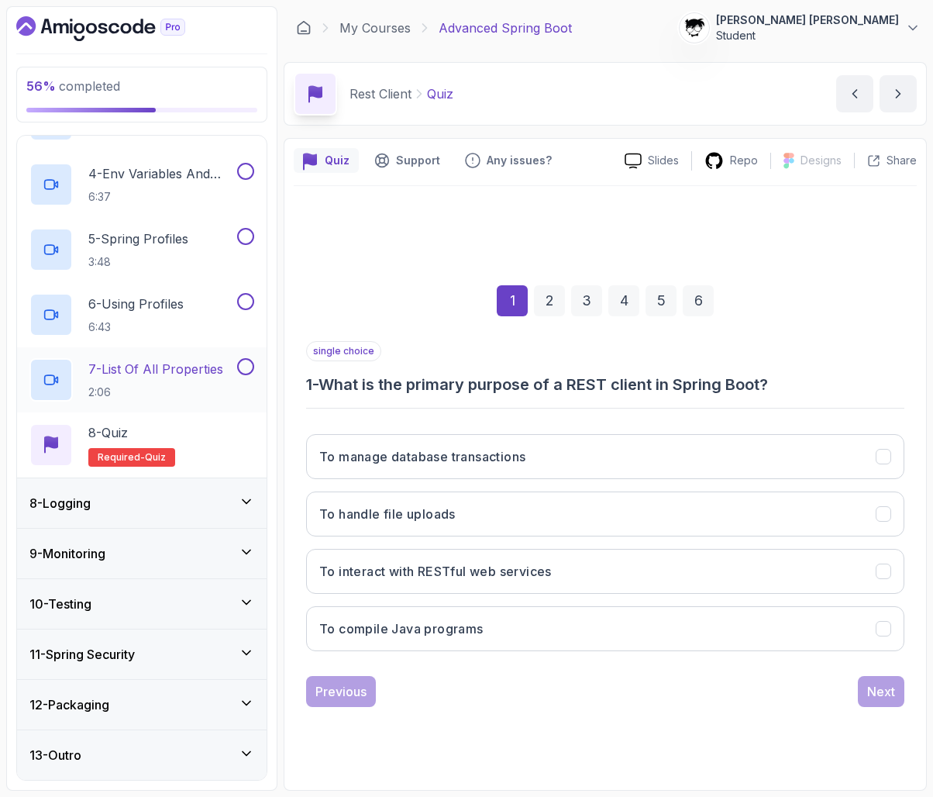
scroll to position [531, 0]
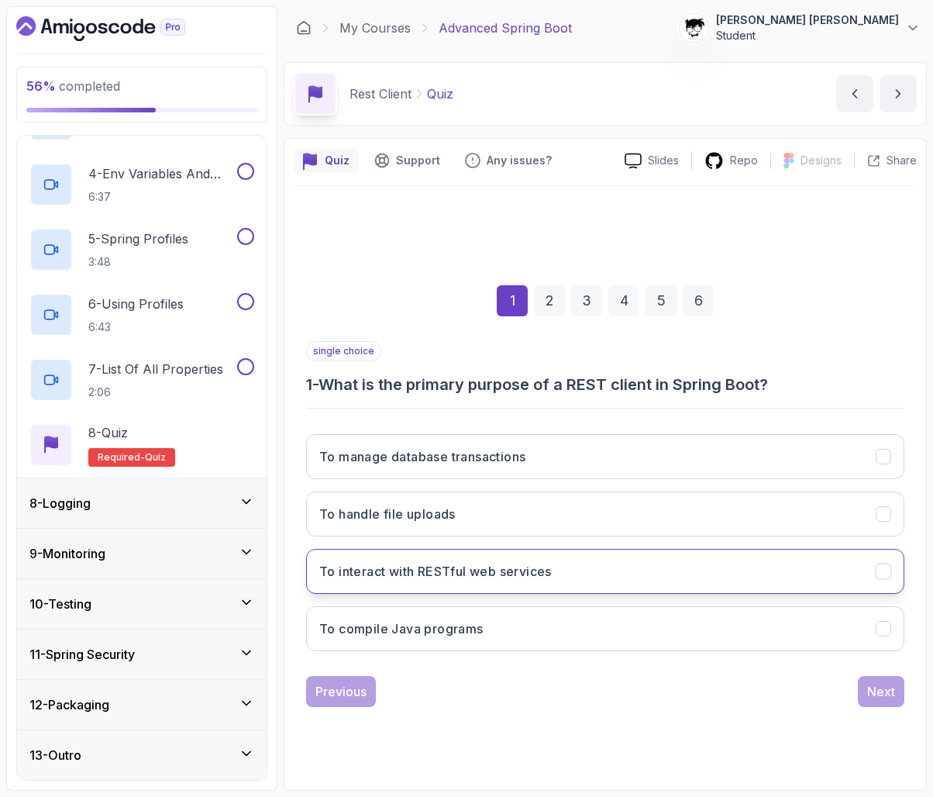
click at [334, 571] on h3 "To interact with RESTful web services" at bounding box center [435, 571] width 233 height 19
click at [894, 681] on button "Next" at bounding box center [881, 691] width 47 height 31
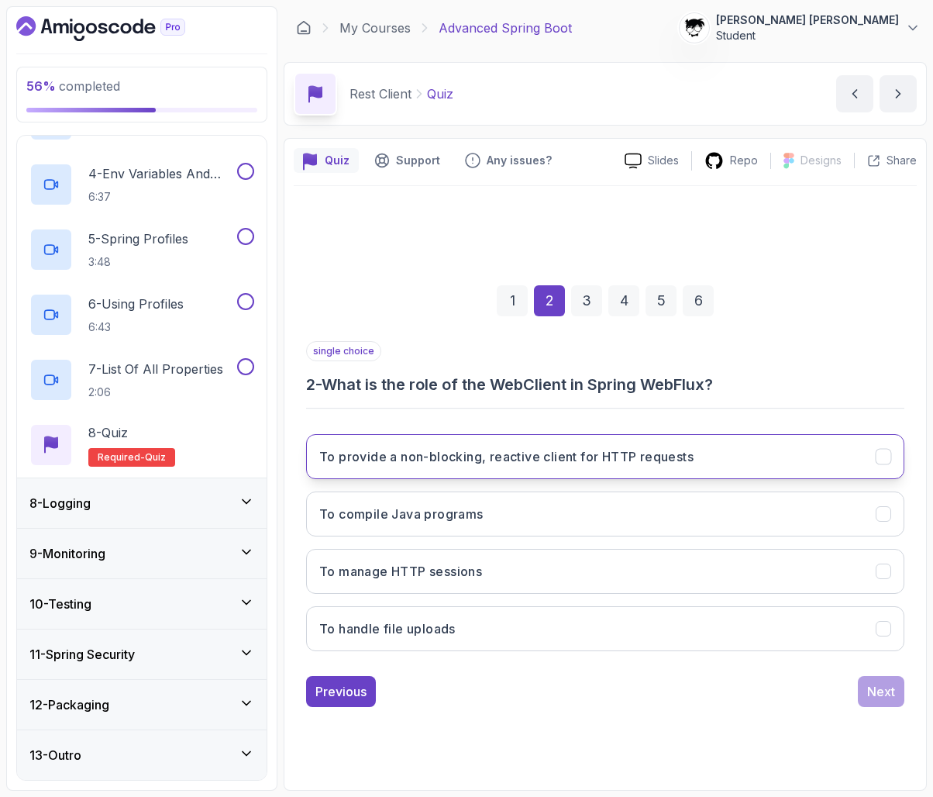
click at [582, 447] on h3 "To provide a non-blocking, reactive client for HTTP requests" at bounding box center [506, 456] width 374 height 19
click at [871, 701] on button "Next" at bounding box center [881, 691] width 47 height 31
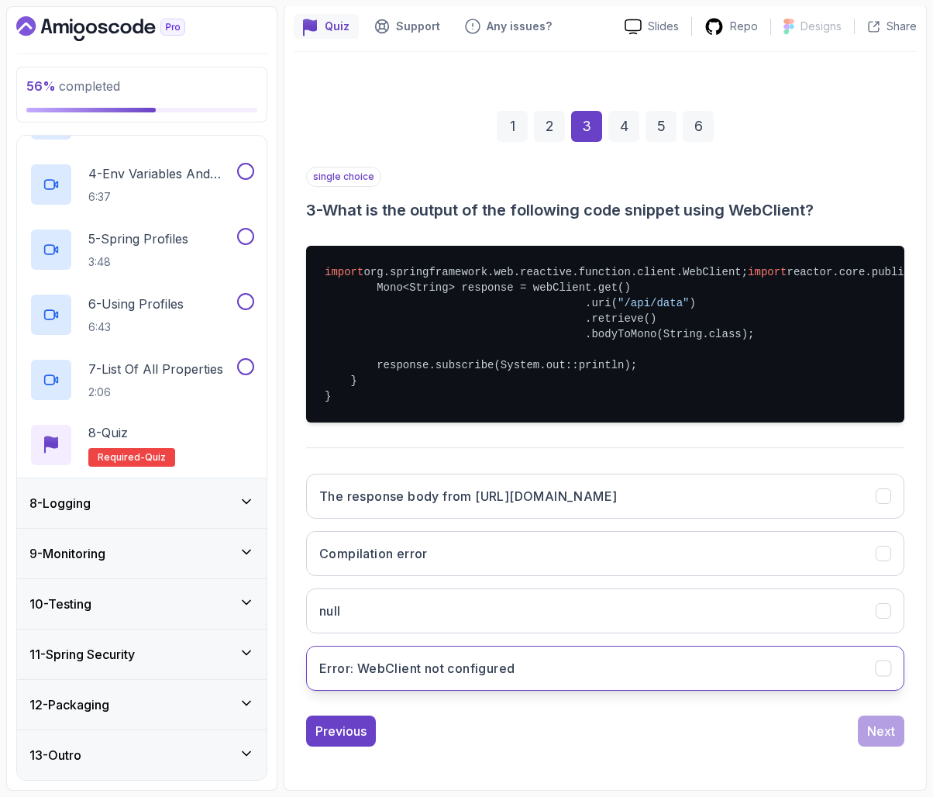
scroll to position [212, 0]
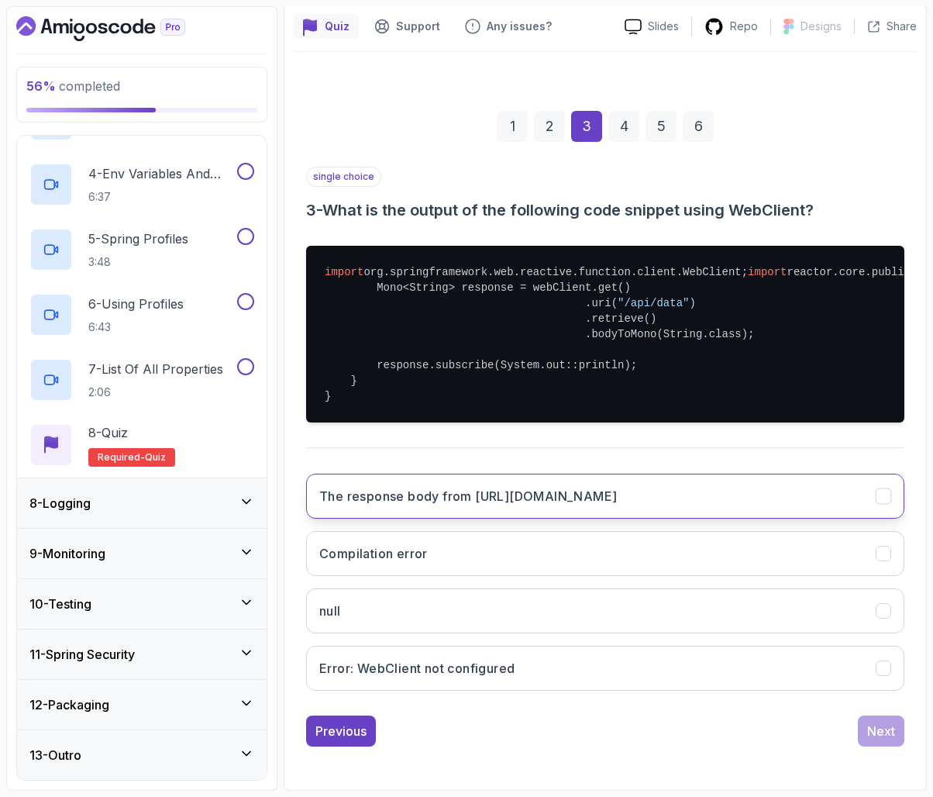
click at [598, 495] on h3 "The response body from [URL][DOMAIN_NAME]" at bounding box center [468, 496] width 298 height 19
click at [897, 743] on button "Next" at bounding box center [881, 731] width 47 height 31
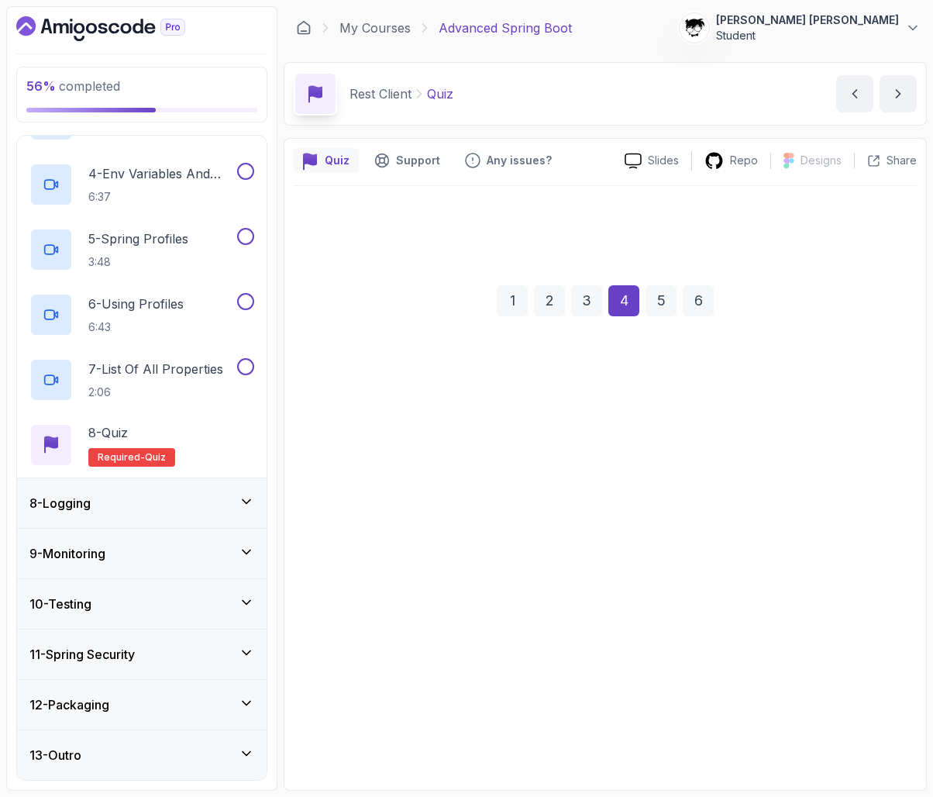
scroll to position [0, 0]
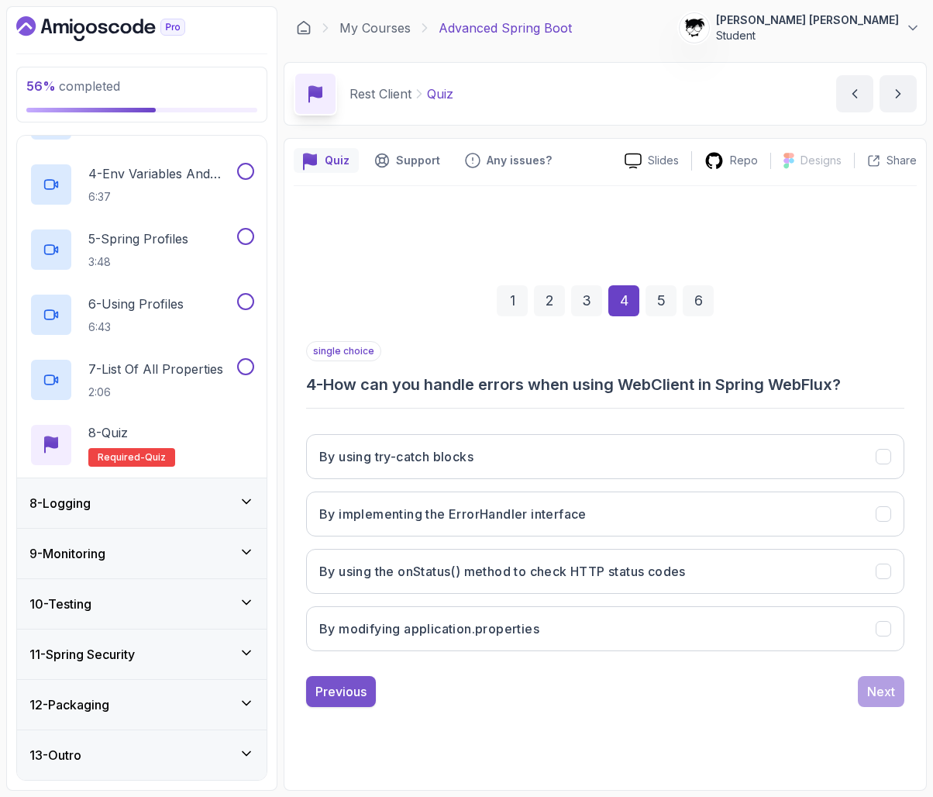
click at [323, 676] on div "single choice 4 - How can you handle errors when using WebClient in Spring WebF…" at bounding box center [605, 524] width 599 height 366
click at [323, 676] on button "Previous" at bounding box center [341, 691] width 70 height 31
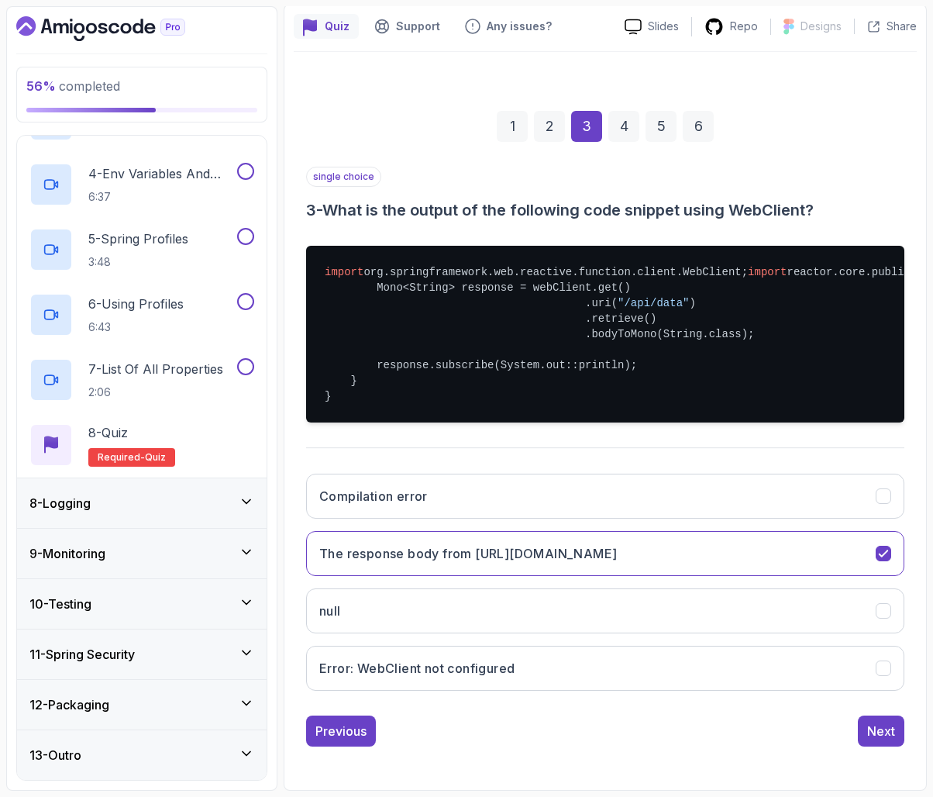
scroll to position [212, 0]
click at [861, 723] on button "Next" at bounding box center [881, 731] width 47 height 31
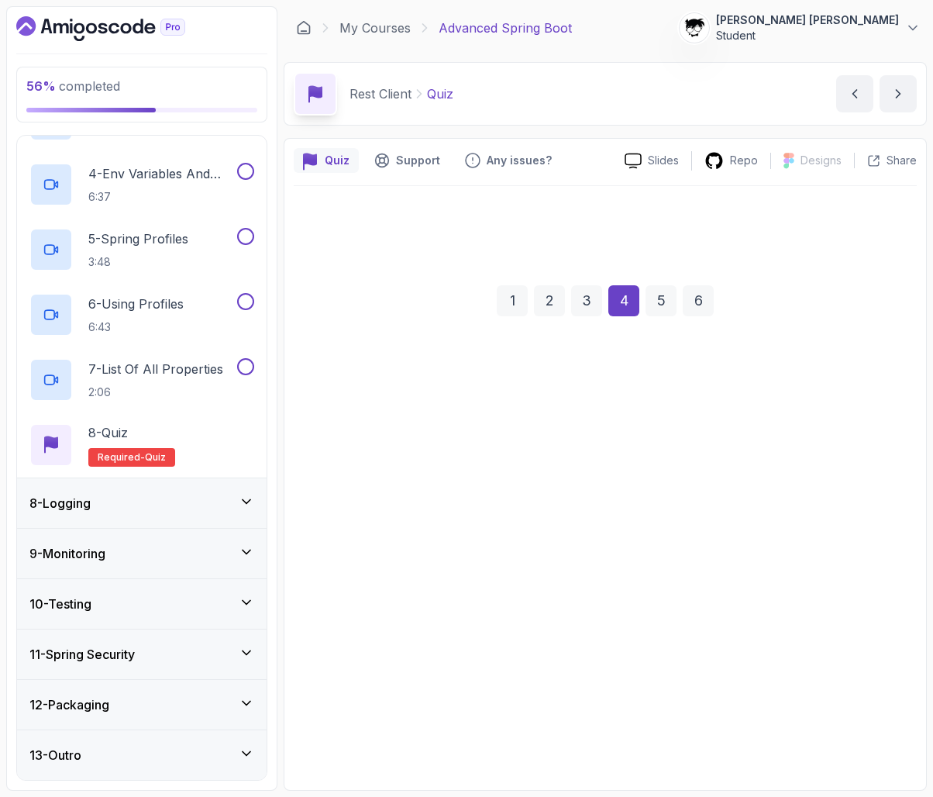
scroll to position [0, 0]
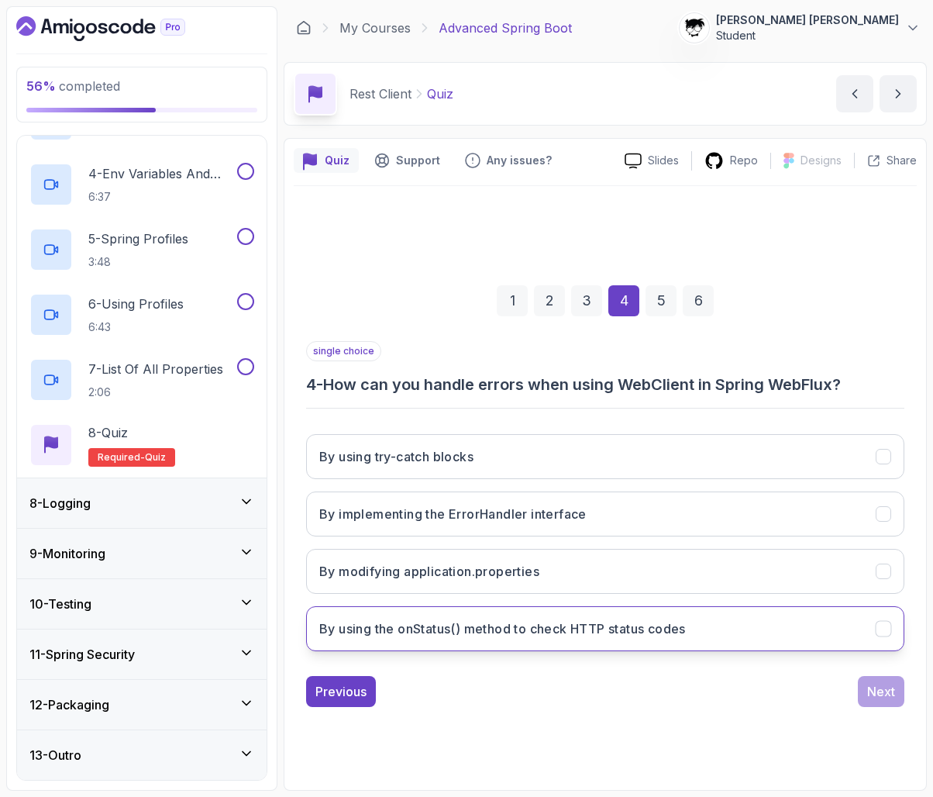
click at [700, 613] on button "By using the onStatus() method to check HTTP status codes" at bounding box center [605, 628] width 599 height 45
click at [897, 696] on button "Next" at bounding box center [881, 691] width 47 height 31
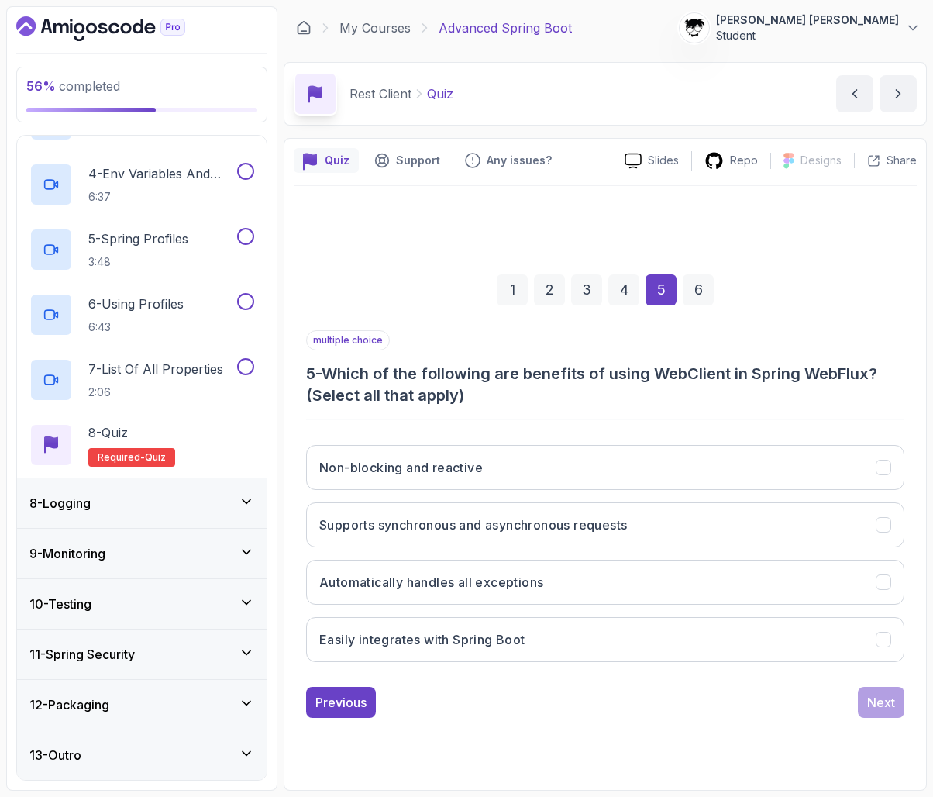
click at [590, 361] on div "multiple choice 5 - Which of the following are benefits of using WebClient in S…" at bounding box center [605, 368] width 599 height 76
click at [612, 399] on h3 "5 - Which of the following are benefits of using WebClient in Spring WebFlux? (…" at bounding box center [605, 384] width 599 height 43
click at [592, 378] on h3 "5 - Which of the following are benefits of using WebClient in Spring WebFlux? (…" at bounding box center [605, 384] width 599 height 43
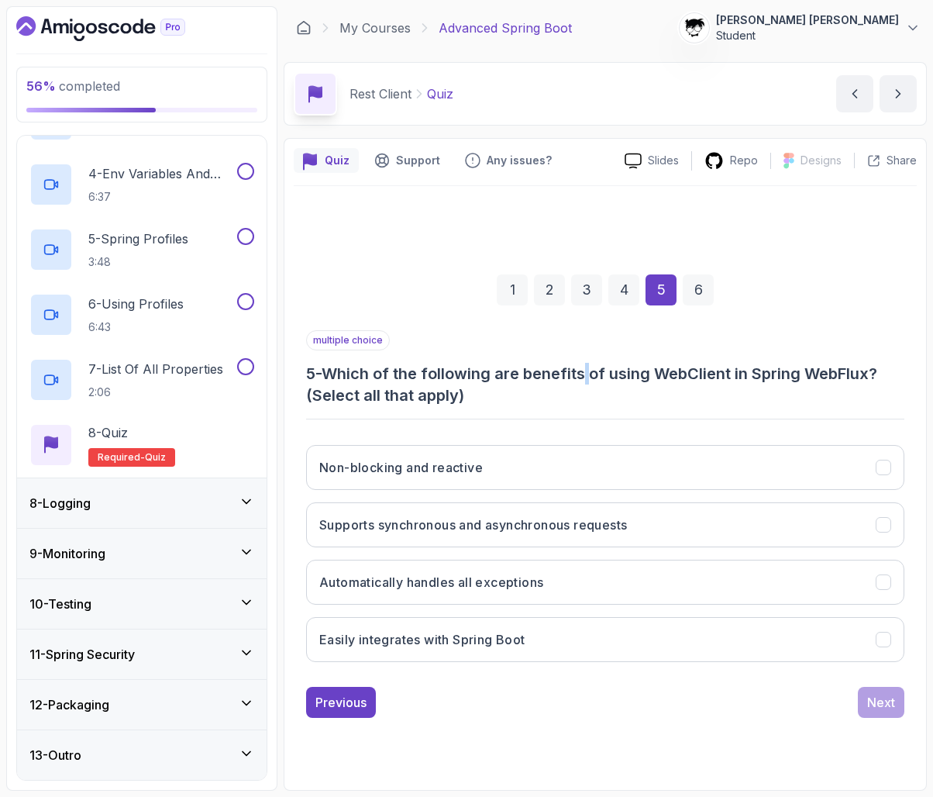
click at [592, 378] on h3 "5 - Which of the following are benefits of using WebClient in Spring WebFlux? (…" at bounding box center [605, 384] width 599 height 43
click at [592, 392] on h3 "5 - Which of the following are benefits of using WebClient in Spring WebFlux? (…" at bounding box center [605, 384] width 599 height 43
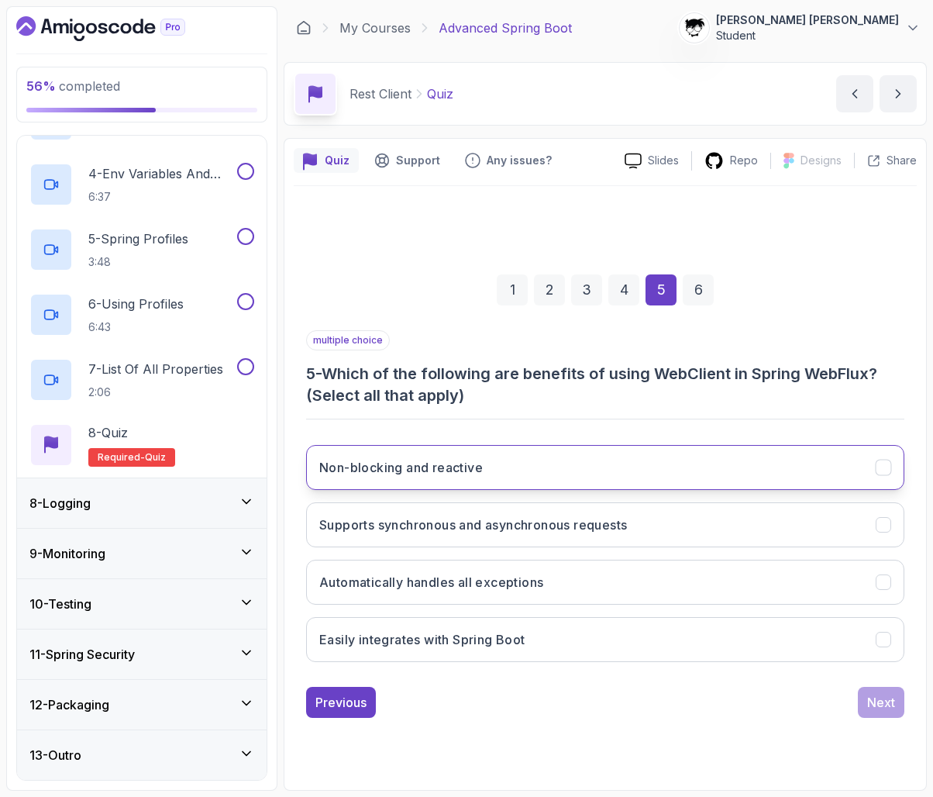
click at [500, 464] on button "Non-blocking and reactive" at bounding box center [605, 467] width 599 height 45
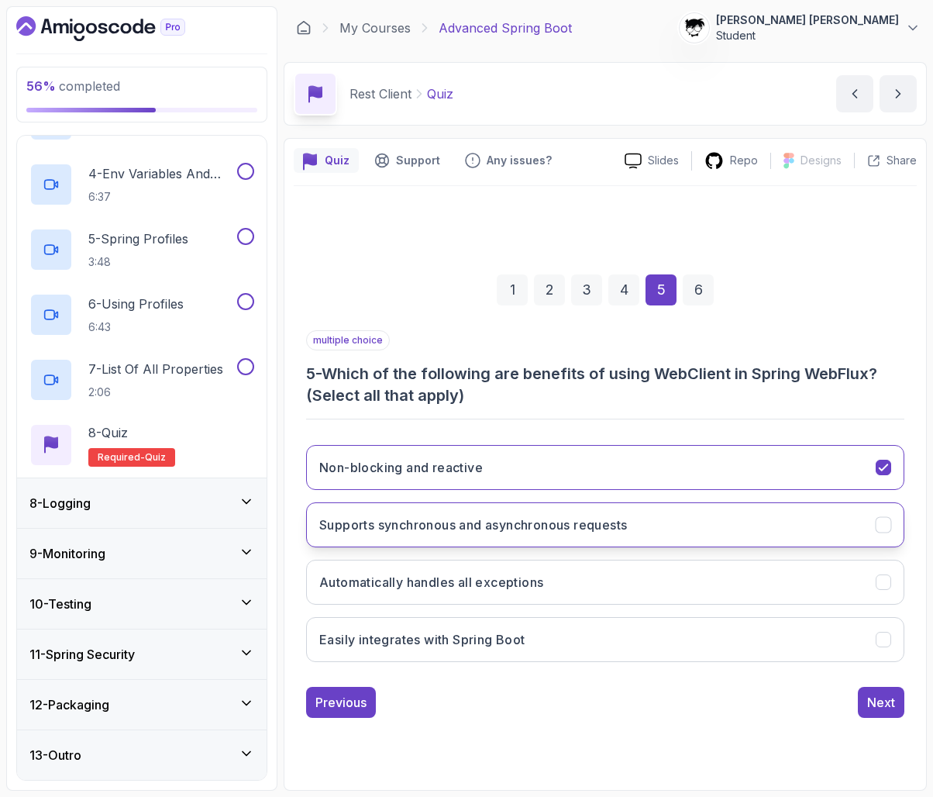
click at [461, 511] on button "Supports synchronous and asynchronous requests" at bounding box center [605, 524] width 599 height 45
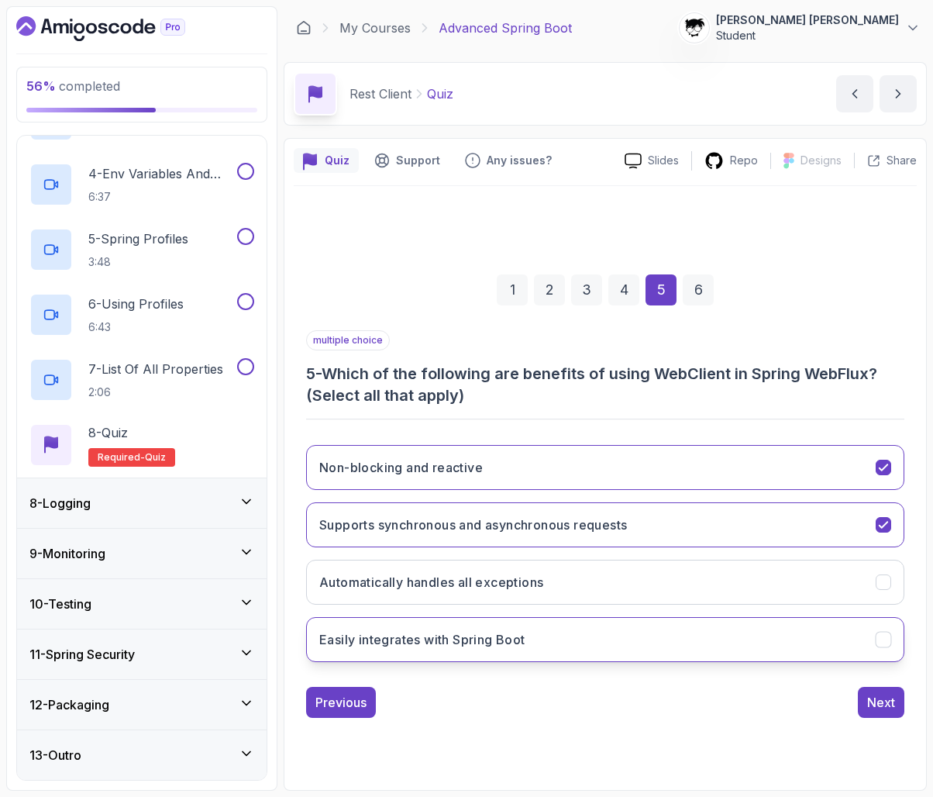
click at [399, 640] on h3 "Easily integrates with Spring Boot" at bounding box center [422, 639] width 206 height 19
click at [898, 736] on div "1 2 3 4 5 6 multiple choice 5 - Which of the following are benefits of using We…" at bounding box center [605, 483] width 623 height 595
click at [887, 698] on div "Next" at bounding box center [882, 702] width 28 height 19
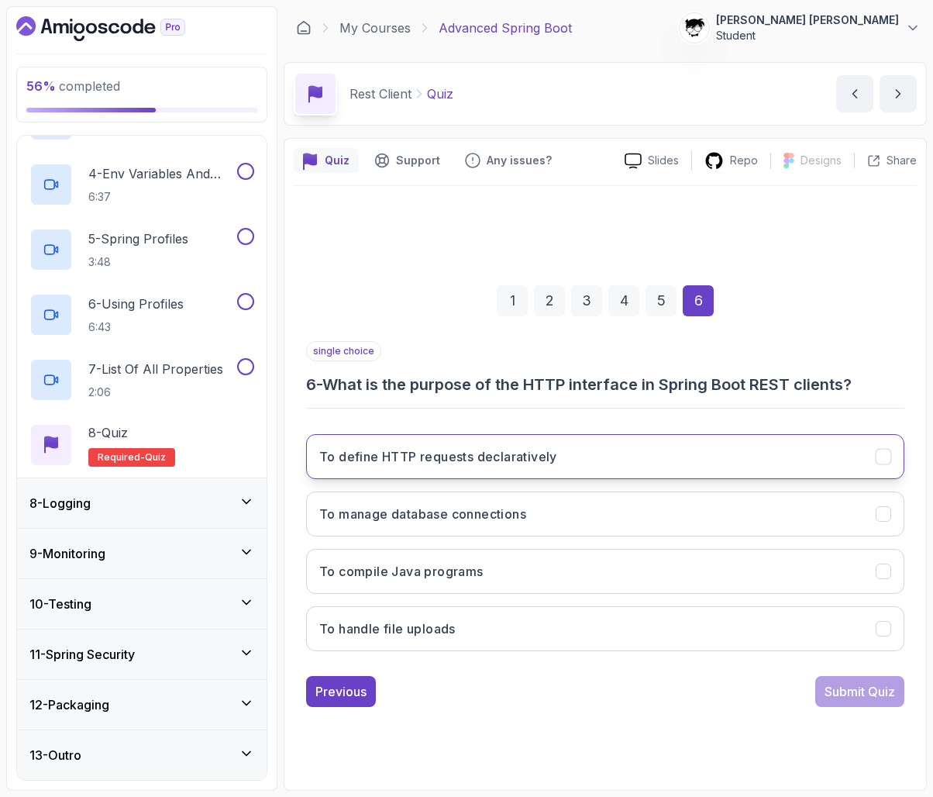
click at [463, 461] on h3 "To define HTTP requests declaratively" at bounding box center [438, 456] width 238 height 19
click at [868, 709] on div "1 2 3 4 5 6 single choice 6 - What is the purpose of the HTTP interface in Spri…" at bounding box center [605, 483] width 623 height 471
click at [866, 696] on div "Submit Quiz" at bounding box center [860, 691] width 71 height 19
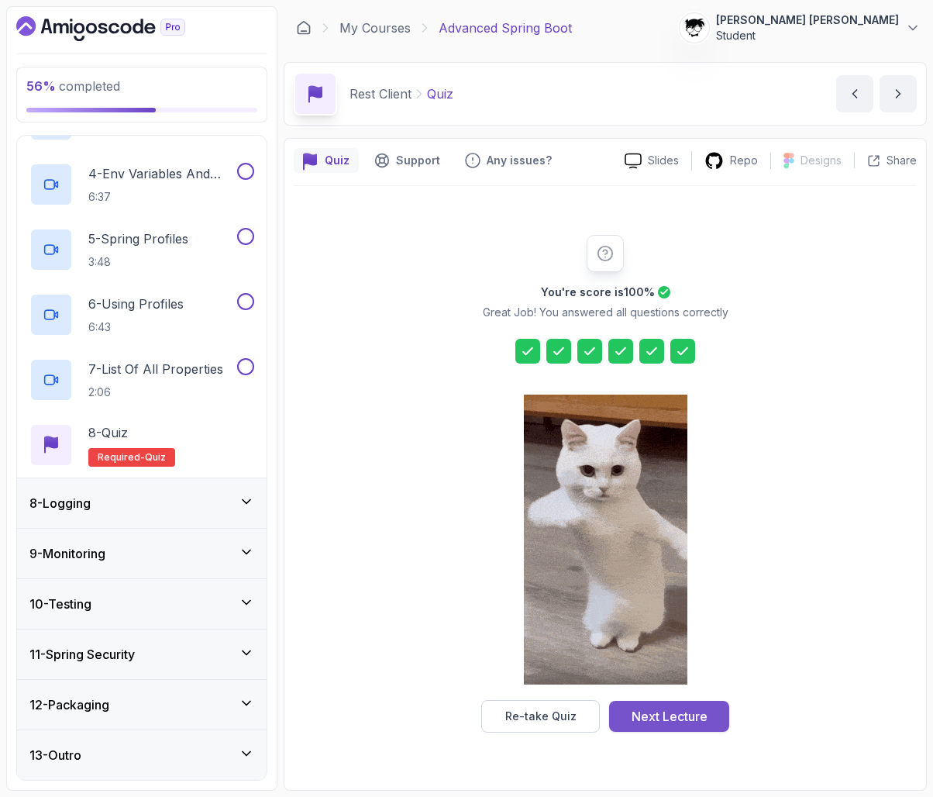
click at [695, 707] on div "Next Lecture" at bounding box center [670, 716] width 76 height 19
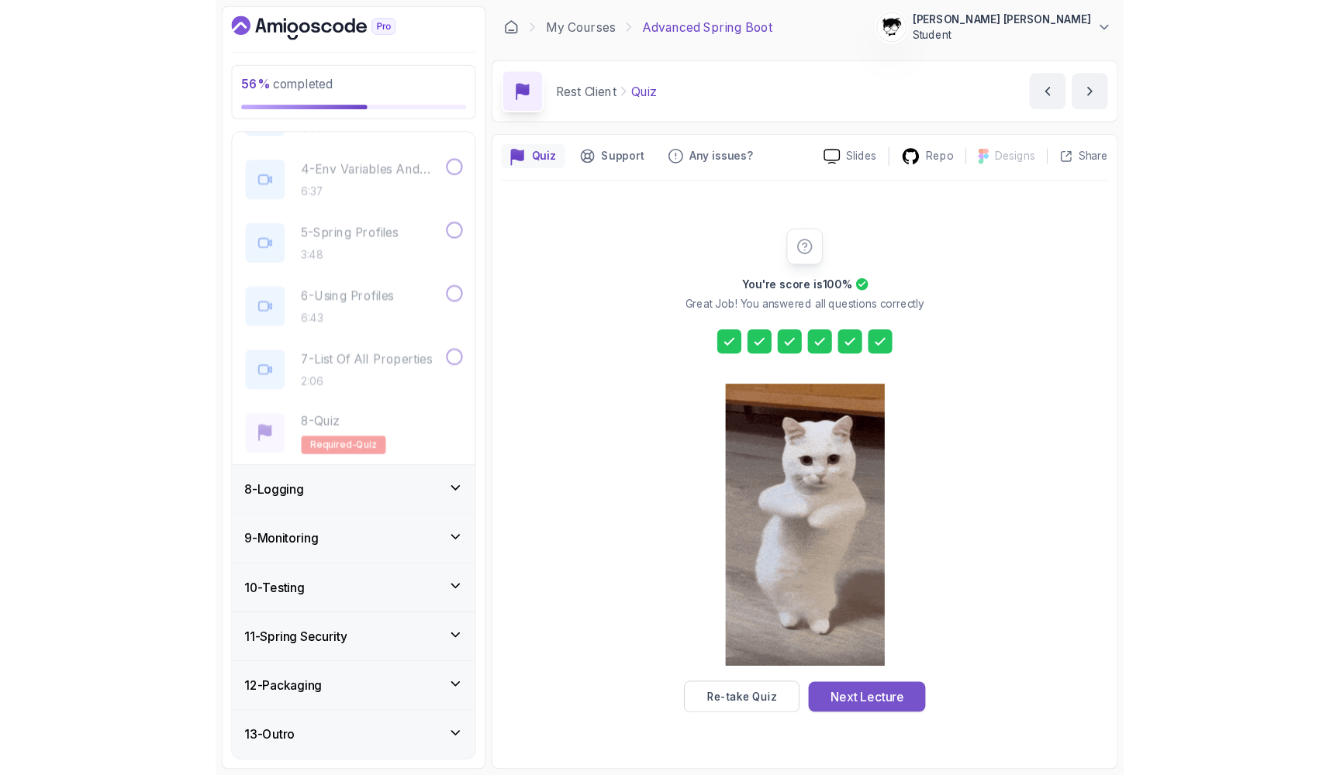
scroll to position [10, 0]
